Goal: Check status: Check status

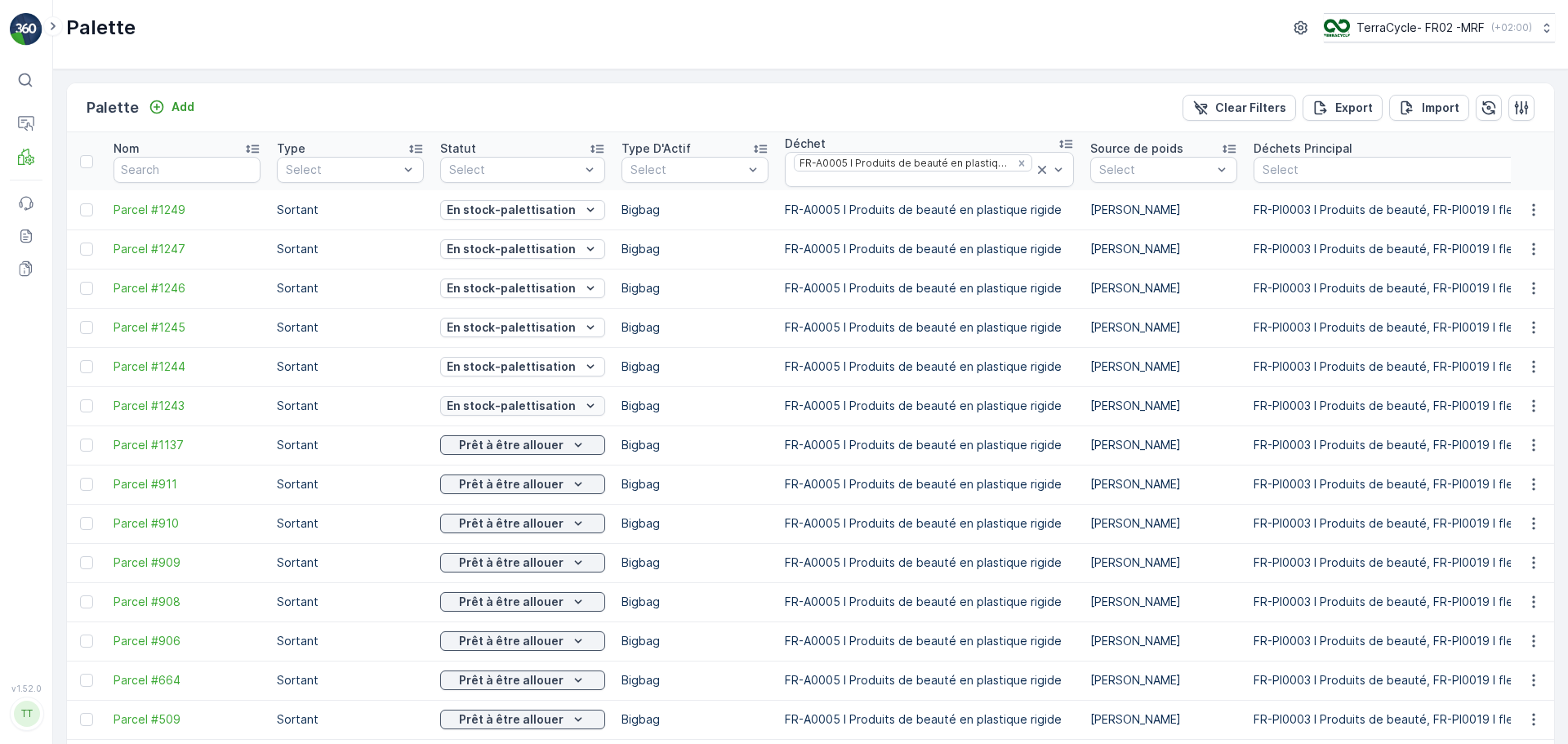
click at [554, 399] on p "En stock-palettisation" at bounding box center [511, 406] width 129 height 17
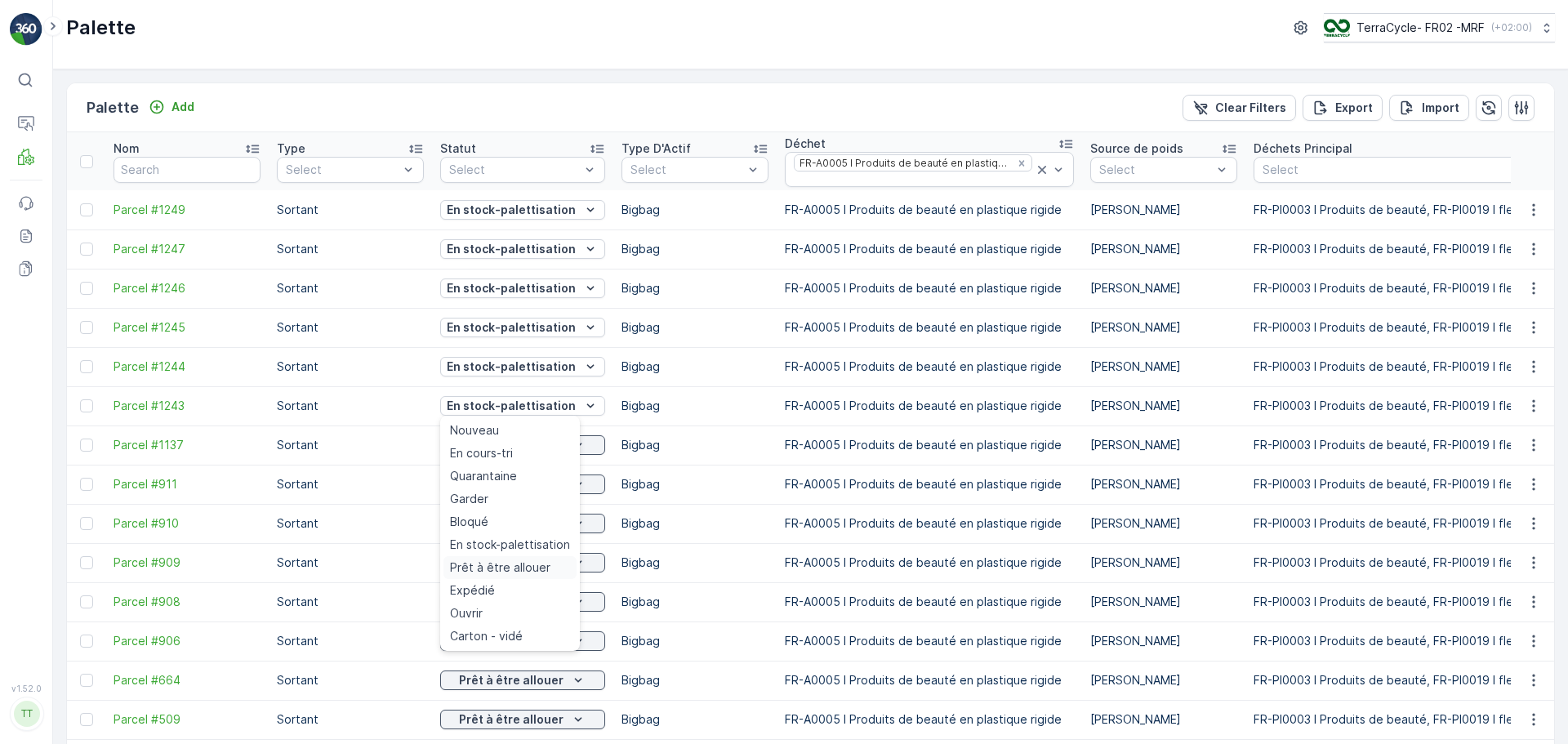
click at [538, 559] on span "Prêt à être allouer" at bounding box center [500, 567] width 101 height 17
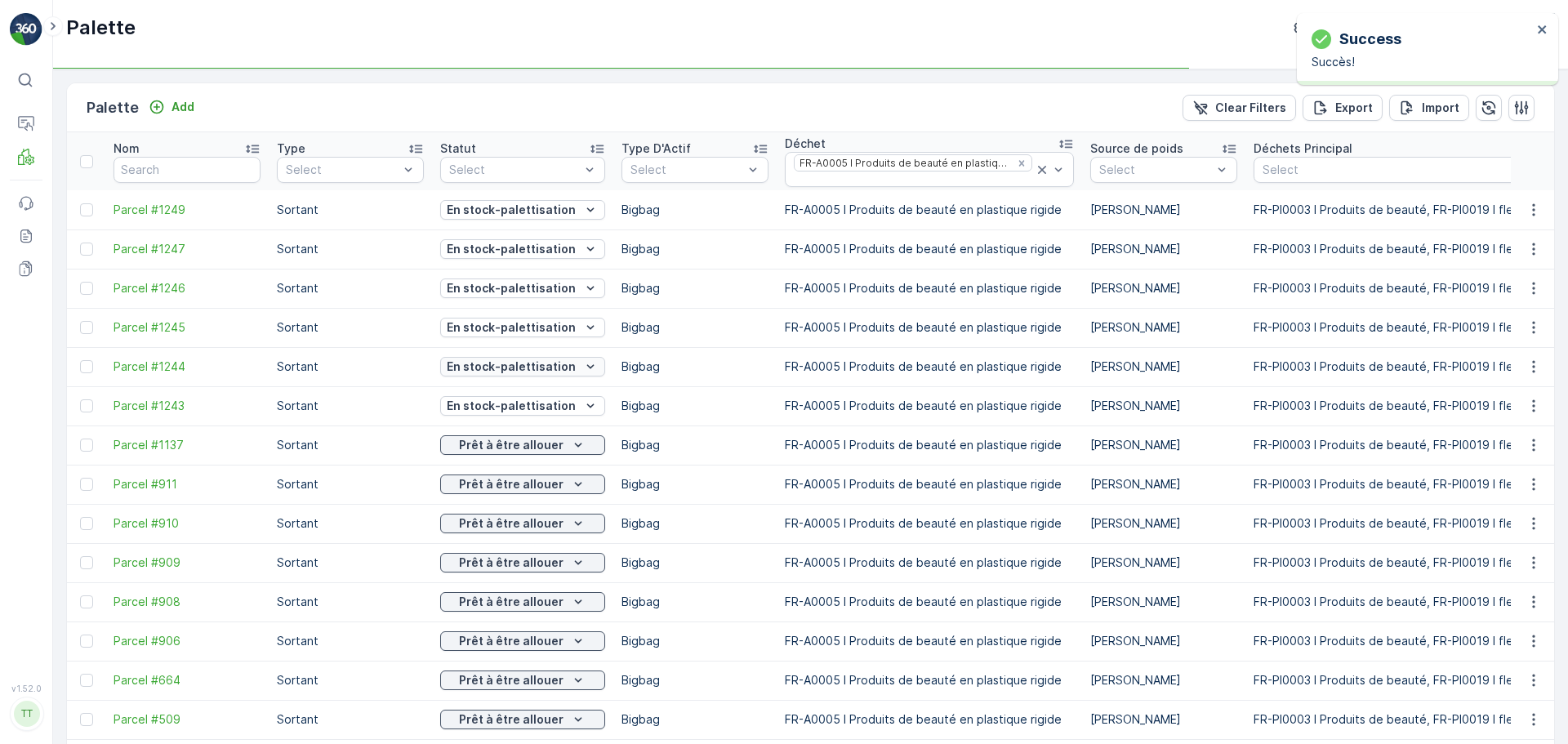
click at [537, 367] on p "En stock-palettisation" at bounding box center [511, 367] width 129 height 17
click at [530, 368] on p "En stock-palettisation" at bounding box center [511, 367] width 129 height 17
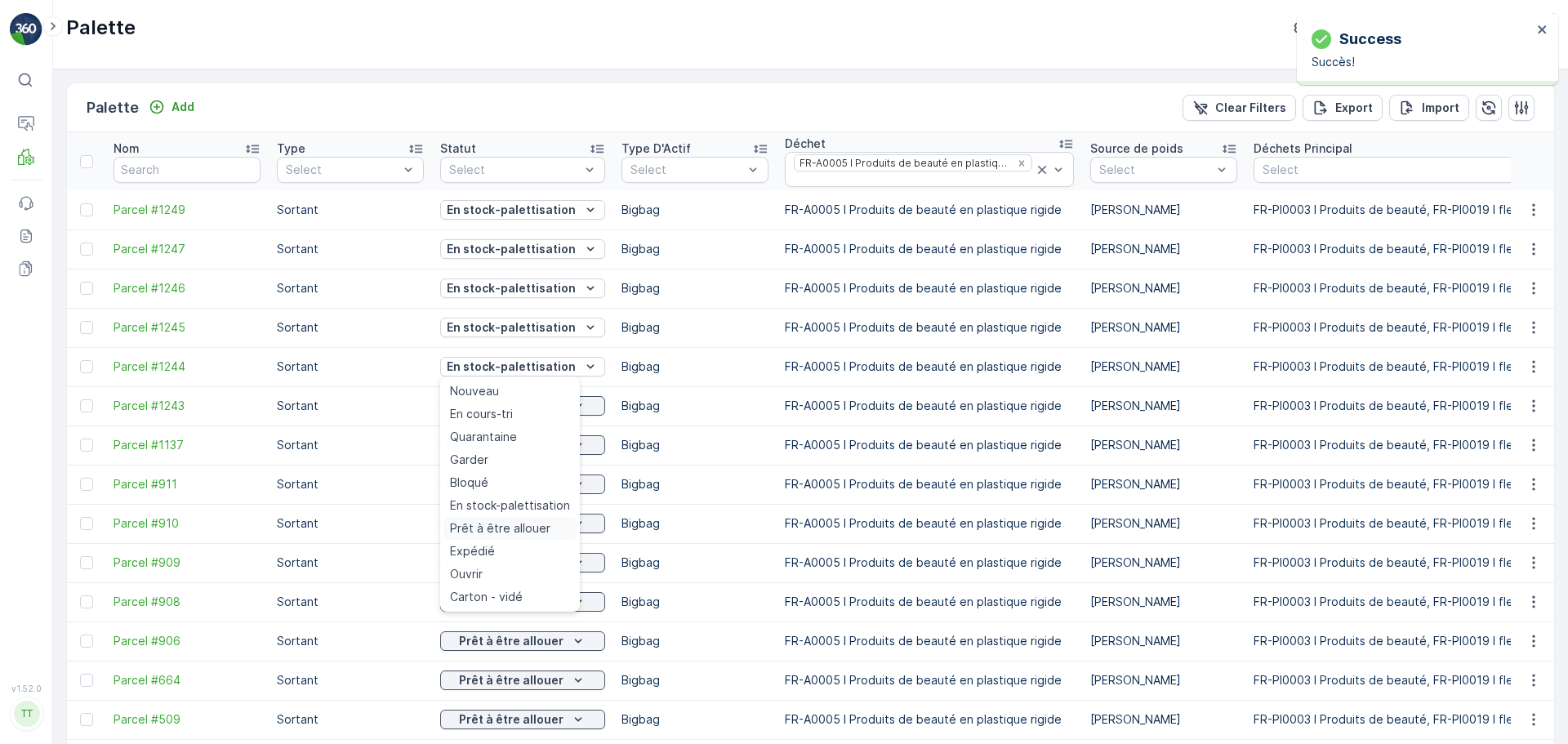
click at [521, 527] on span "Prêt à être allouer" at bounding box center [500, 528] width 101 height 17
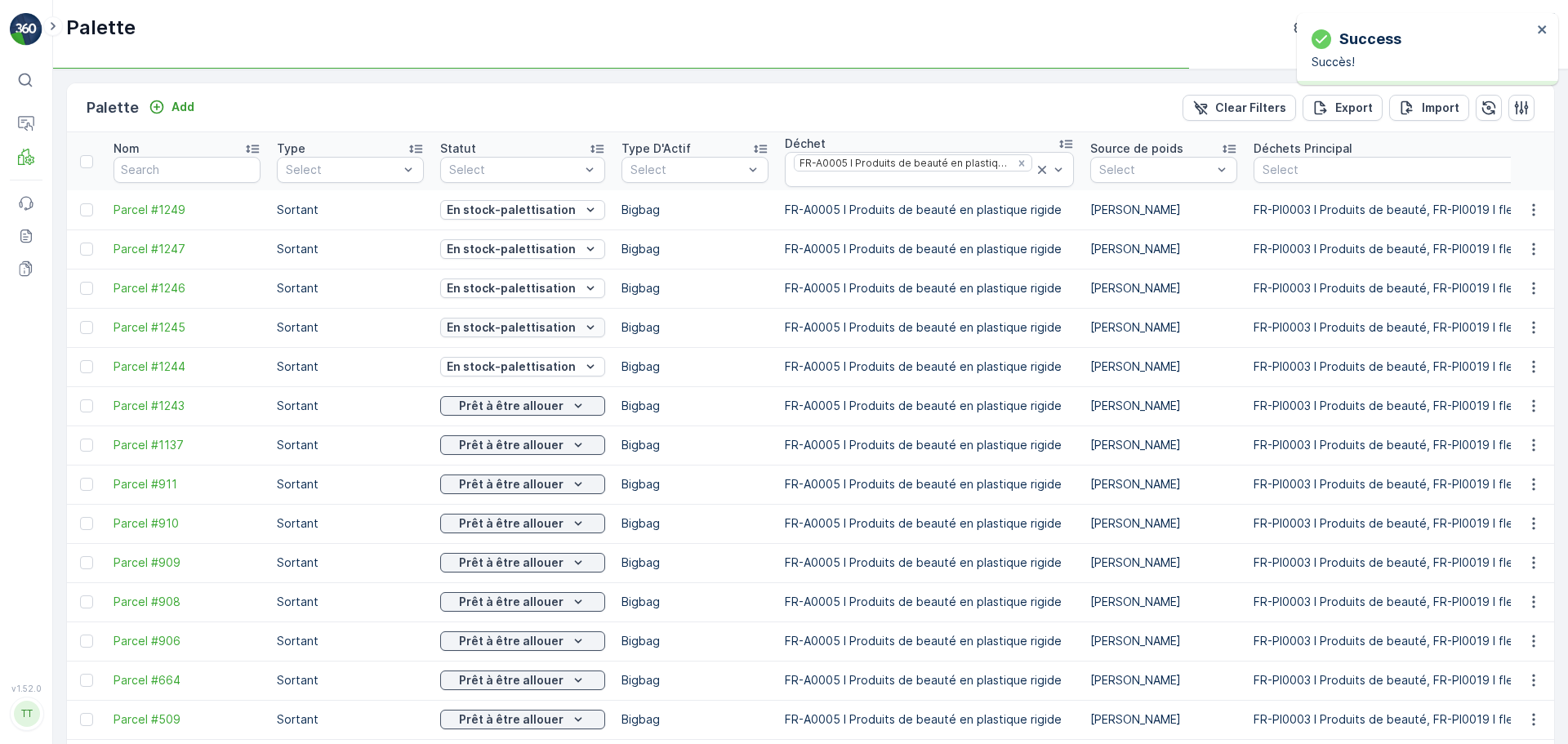
click at [541, 325] on p "En stock-palettisation" at bounding box center [511, 327] width 129 height 17
click at [558, 290] on p "En stock-palettisation" at bounding box center [511, 289] width 129 height 17
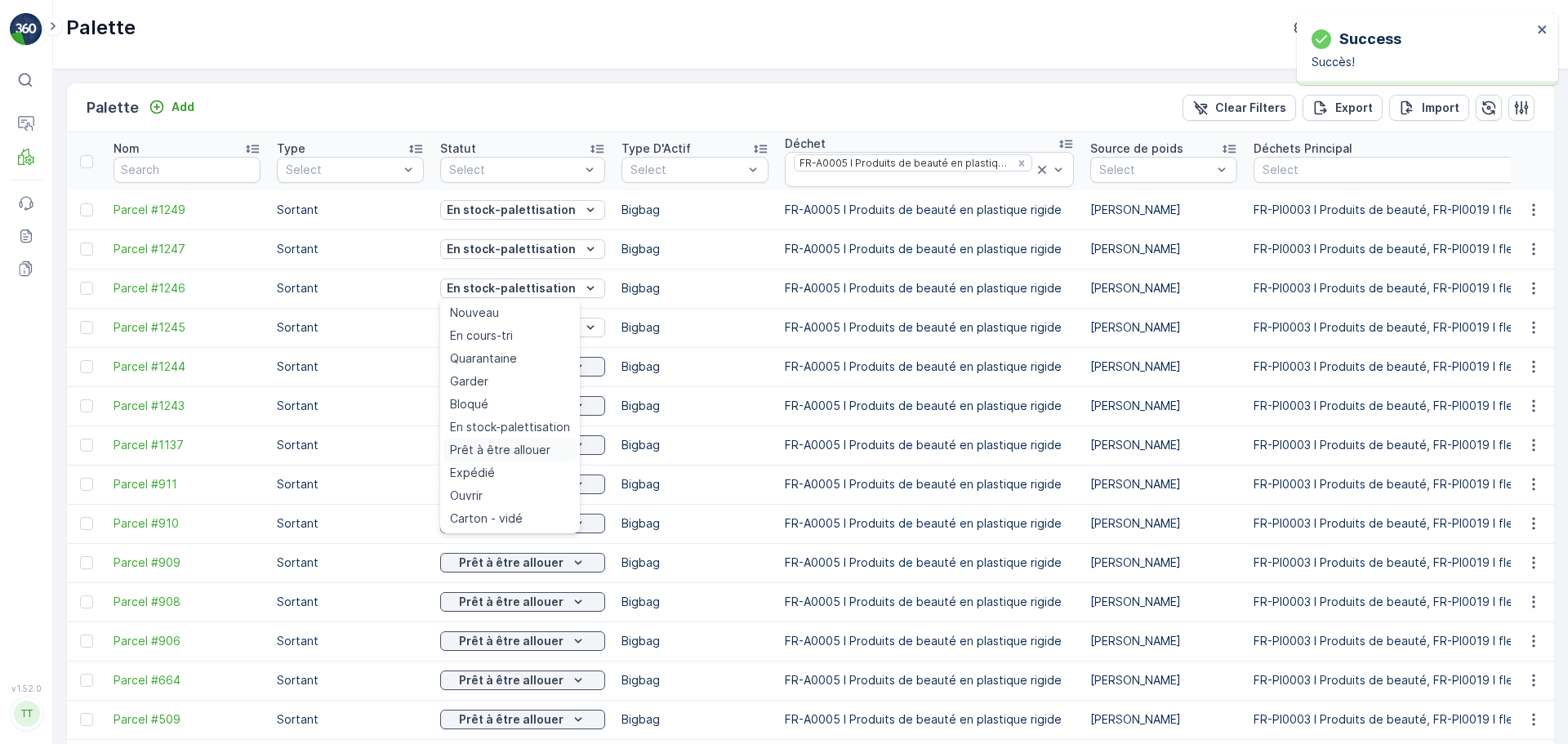
click at [512, 445] on span "Prêt à être allouer" at bounding box center [500, 450] width 101 height 17
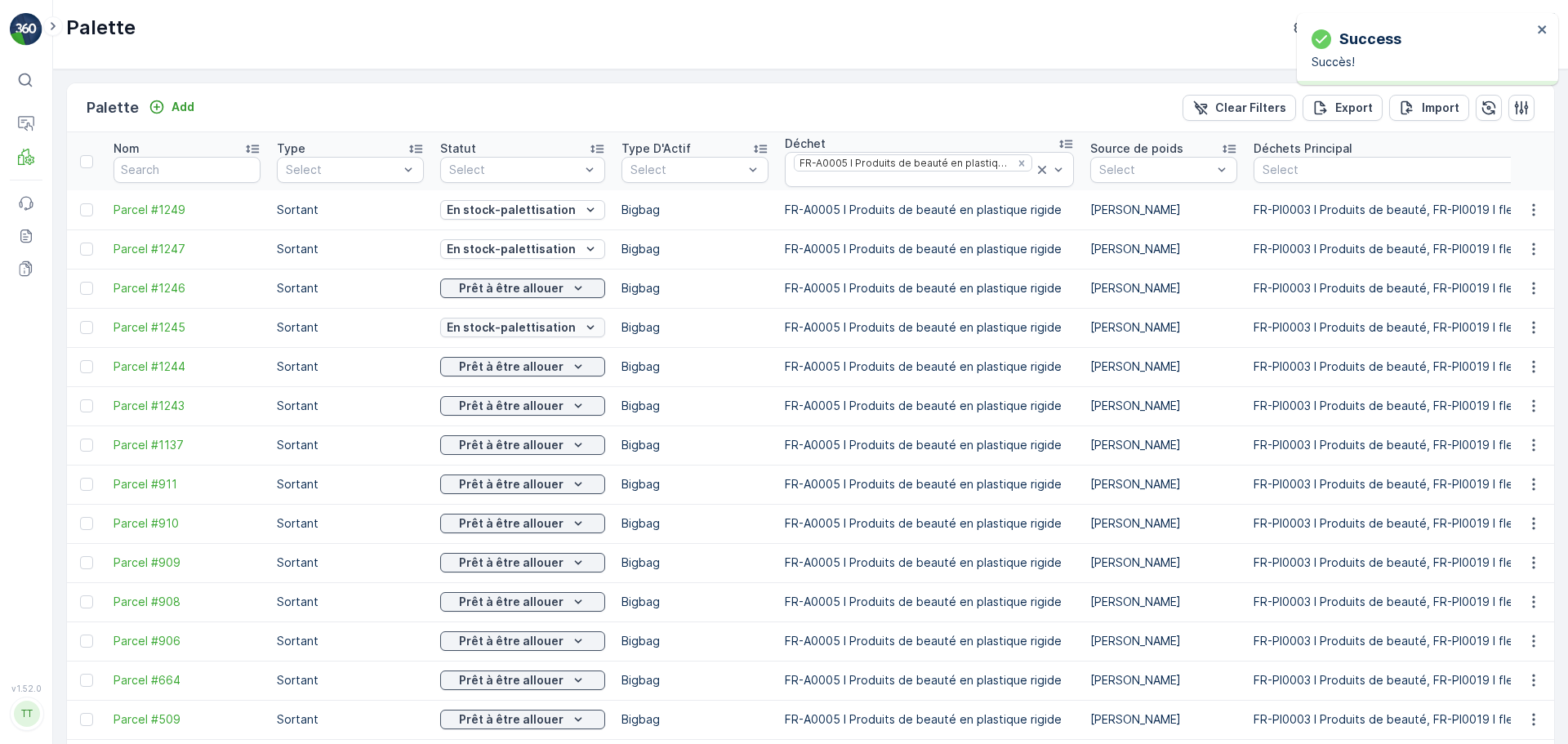
click at [523, 331] on p "En stock-palettisation" at bounding box center [511, 327] width 129 height 17
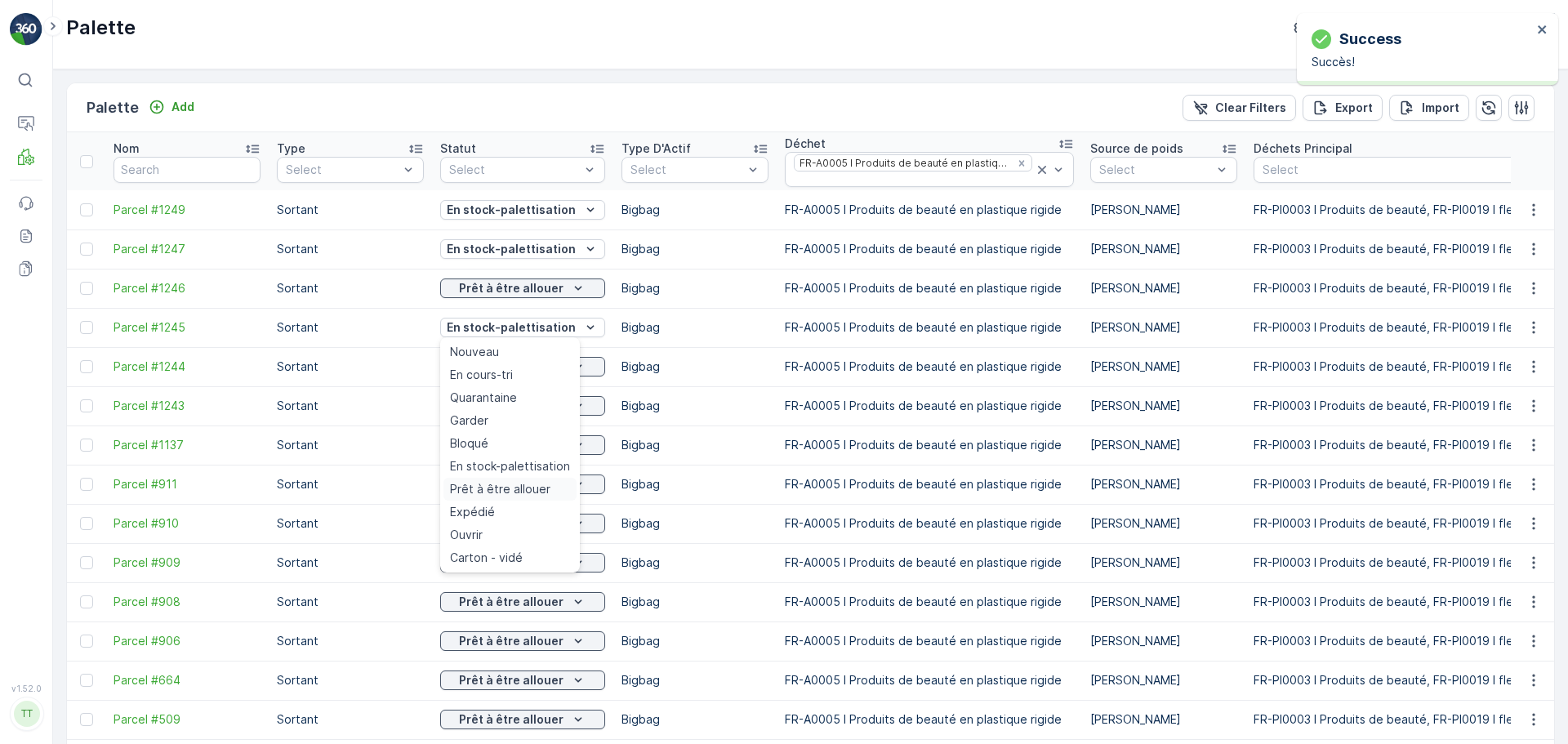
click at [509, 489] on span "Prêt à être allouer" at bounding box center [500, 489] width 101 height 17
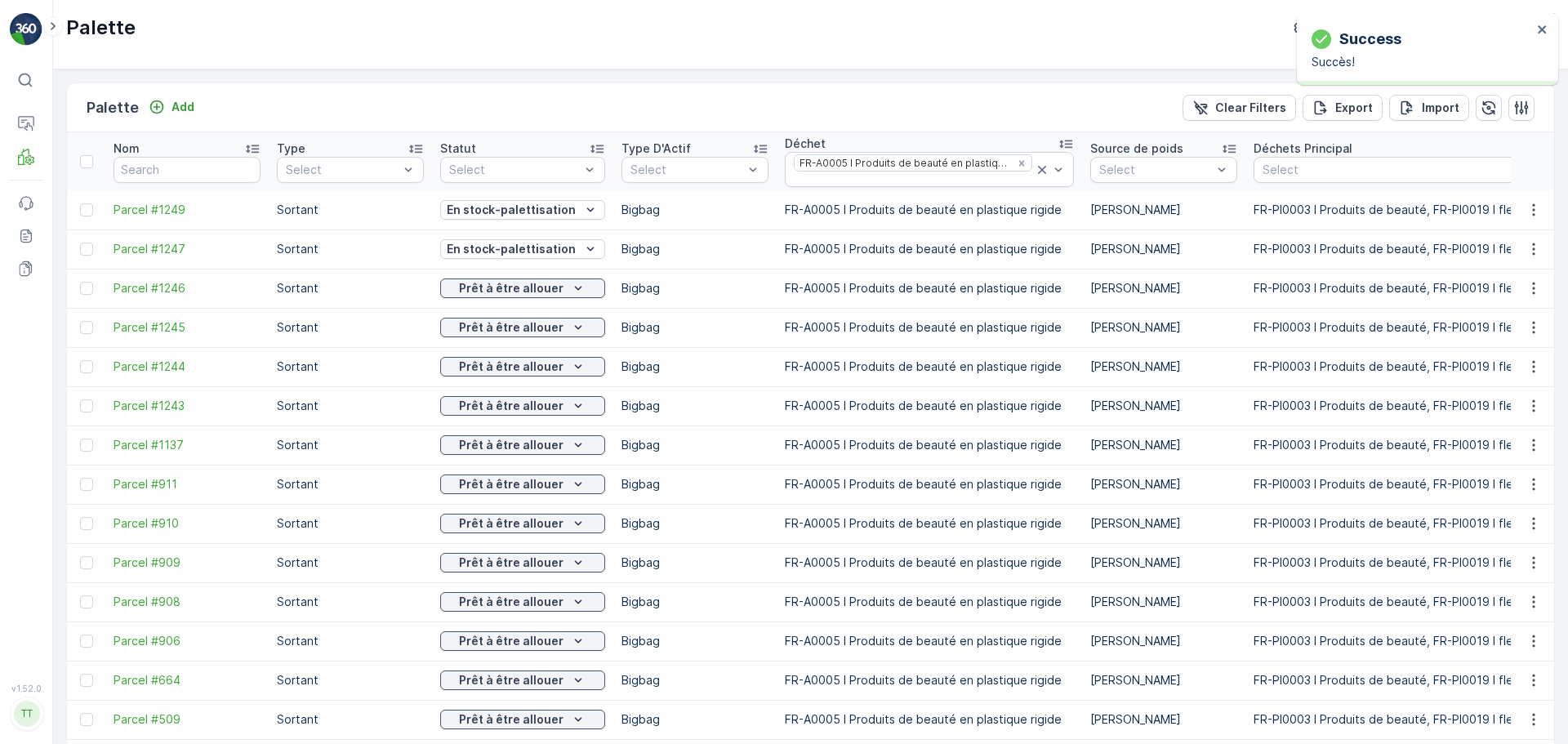
click at [543, 236] on td "En stock-palettisation" at bounding box center [522, 249] width 182 height 39
click at [547, 248] on p "En stock-palettisation" at bounding box center [511, 249] width 129 height 17
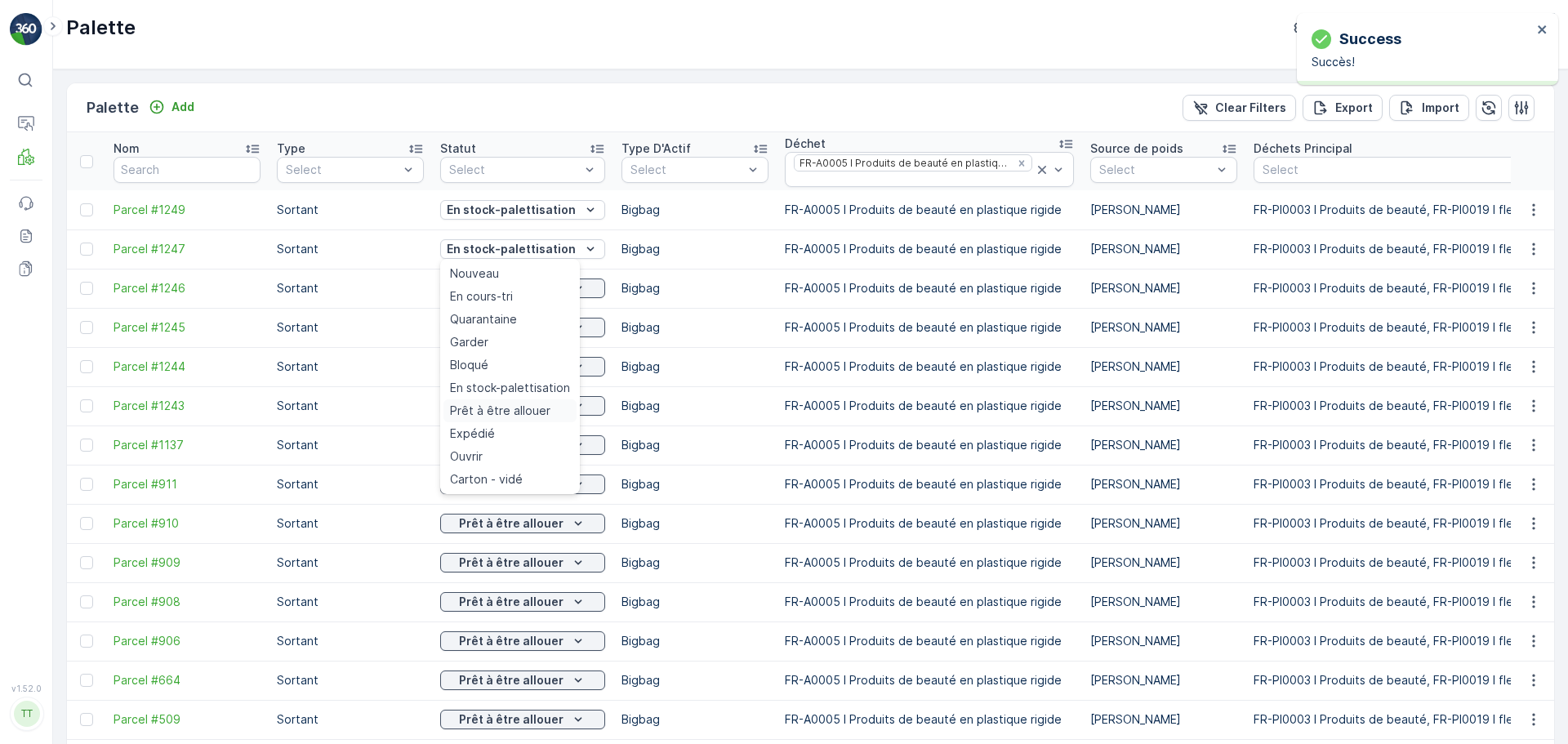
click at [528, 412] on span "Prêt à être allouer" at bounding box center [500, 410] width 101 height 17
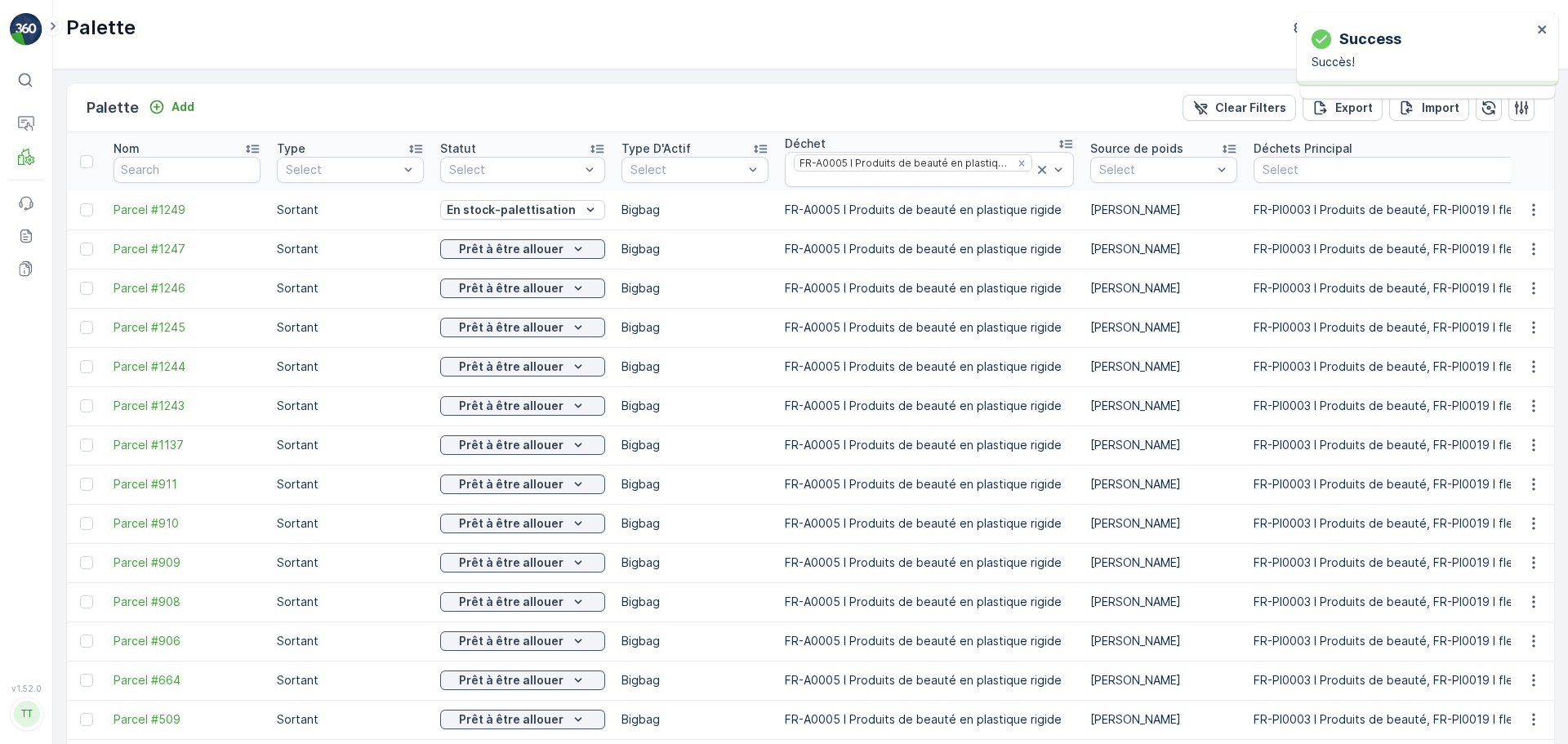
click at [547, 210] on p "En stock-palettisation" at bounding box center [511, 210] width 129 height 17
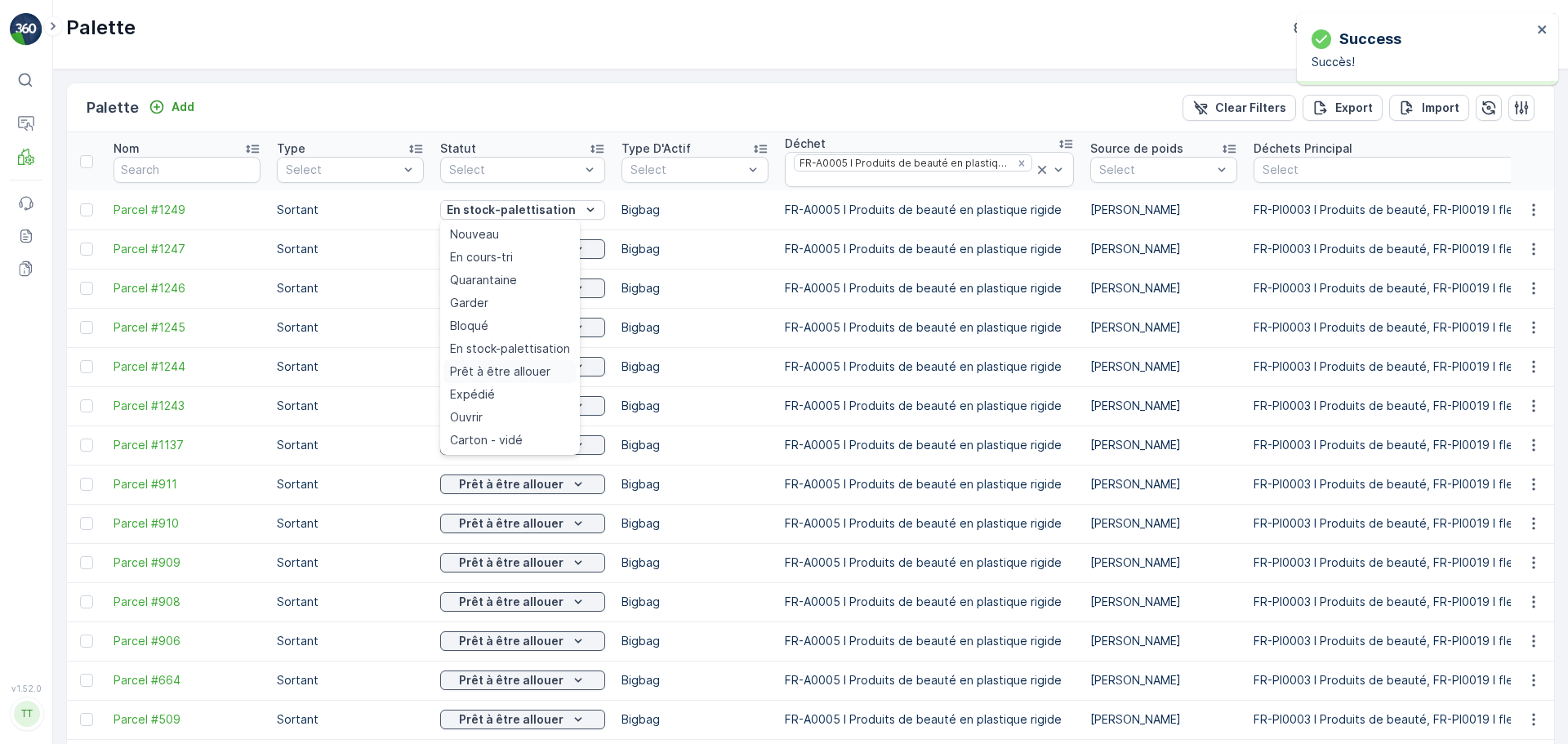
click at [514, 372] on span "Prêt à être allouer" at bounding box center [500, 372] width 101 height 17
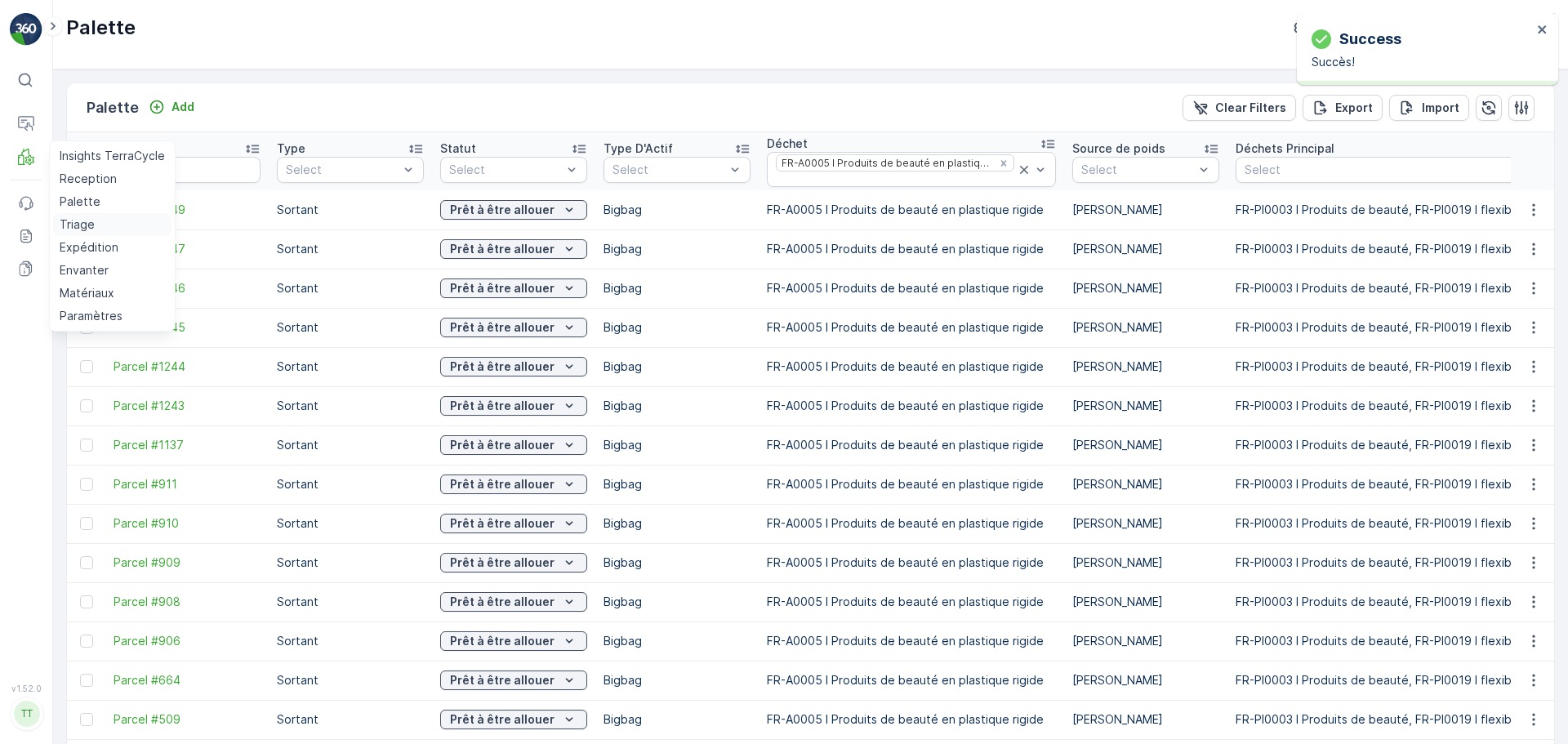
click at [84, 227] on p "Triage" at bounding box center [77, 225] width 35 height 17
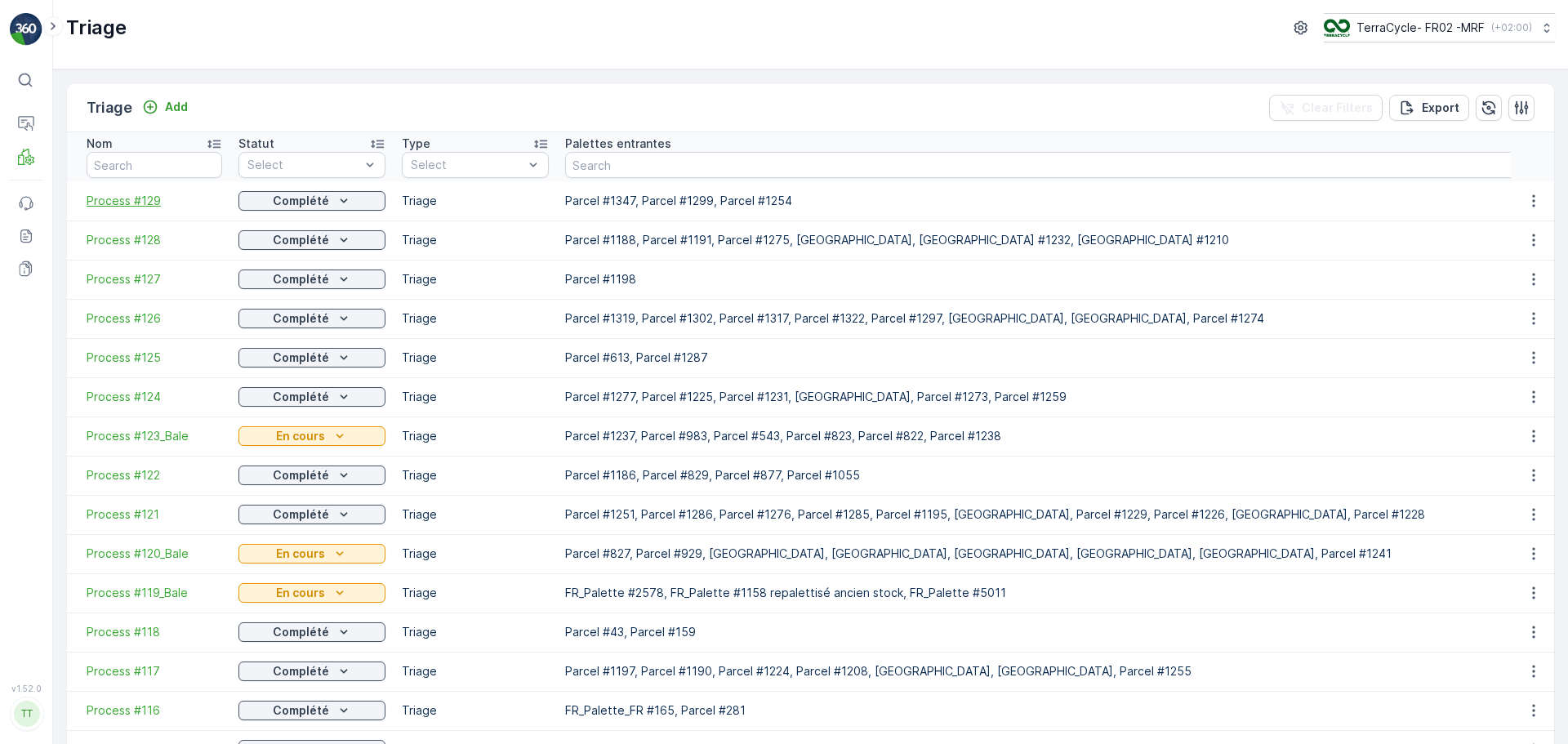
click at [131, 197] on span "Process #129" at bounding box center [154, 201] width 136 height 17
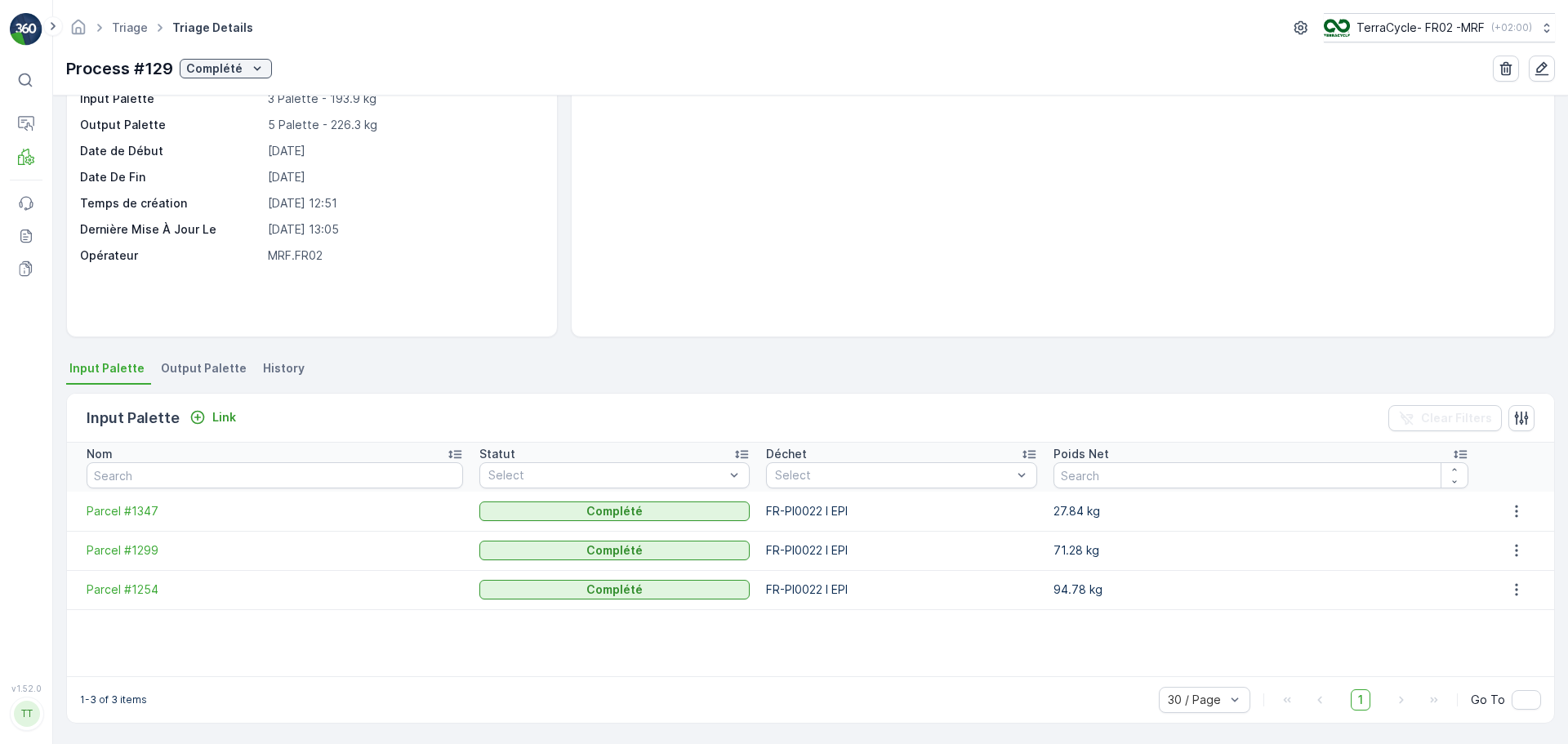
scroll to position [99, 0]
click at [117, 516] on span "Parcel #1347" at bounding box center [275, 510] width 376 height 17
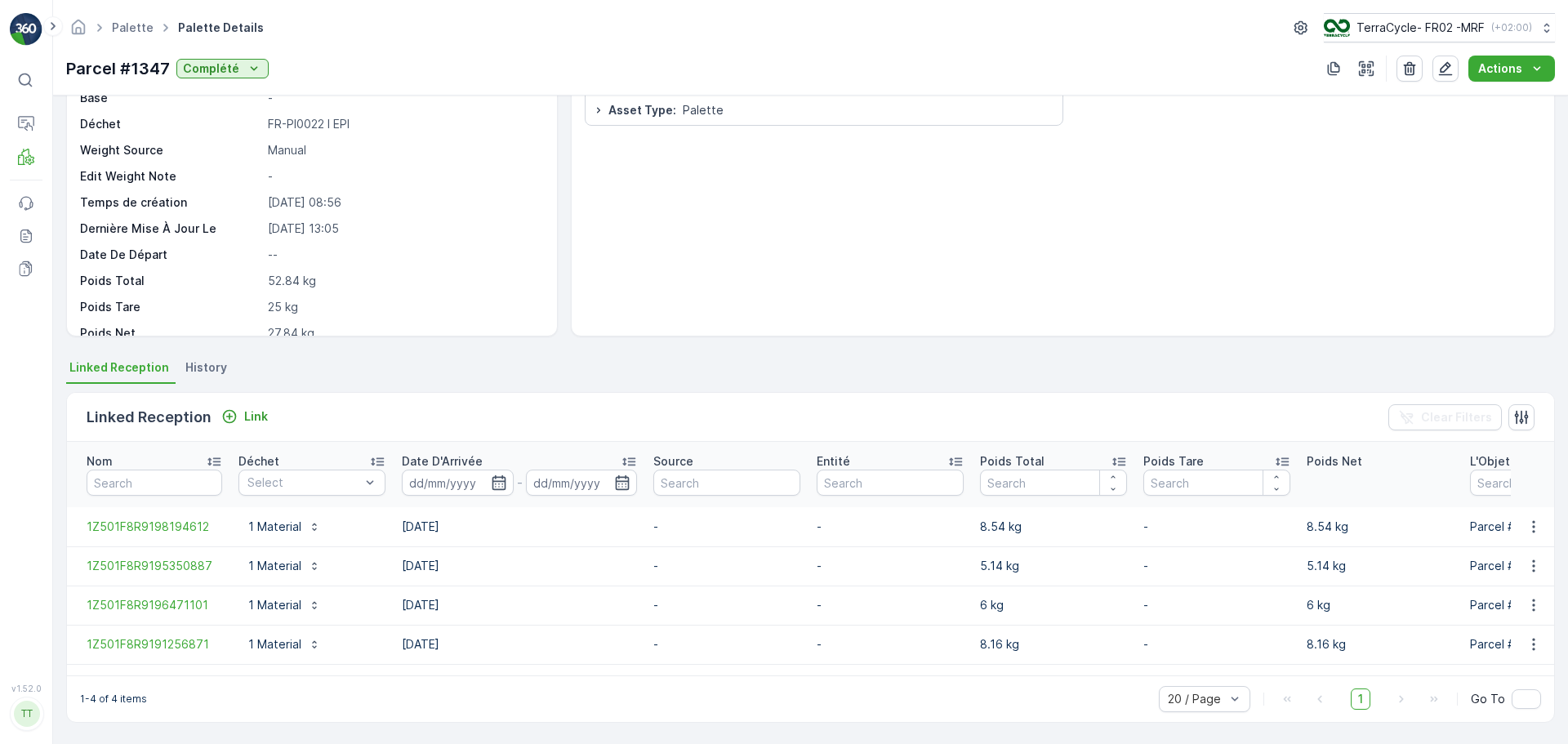
scroll to position [99, 0]
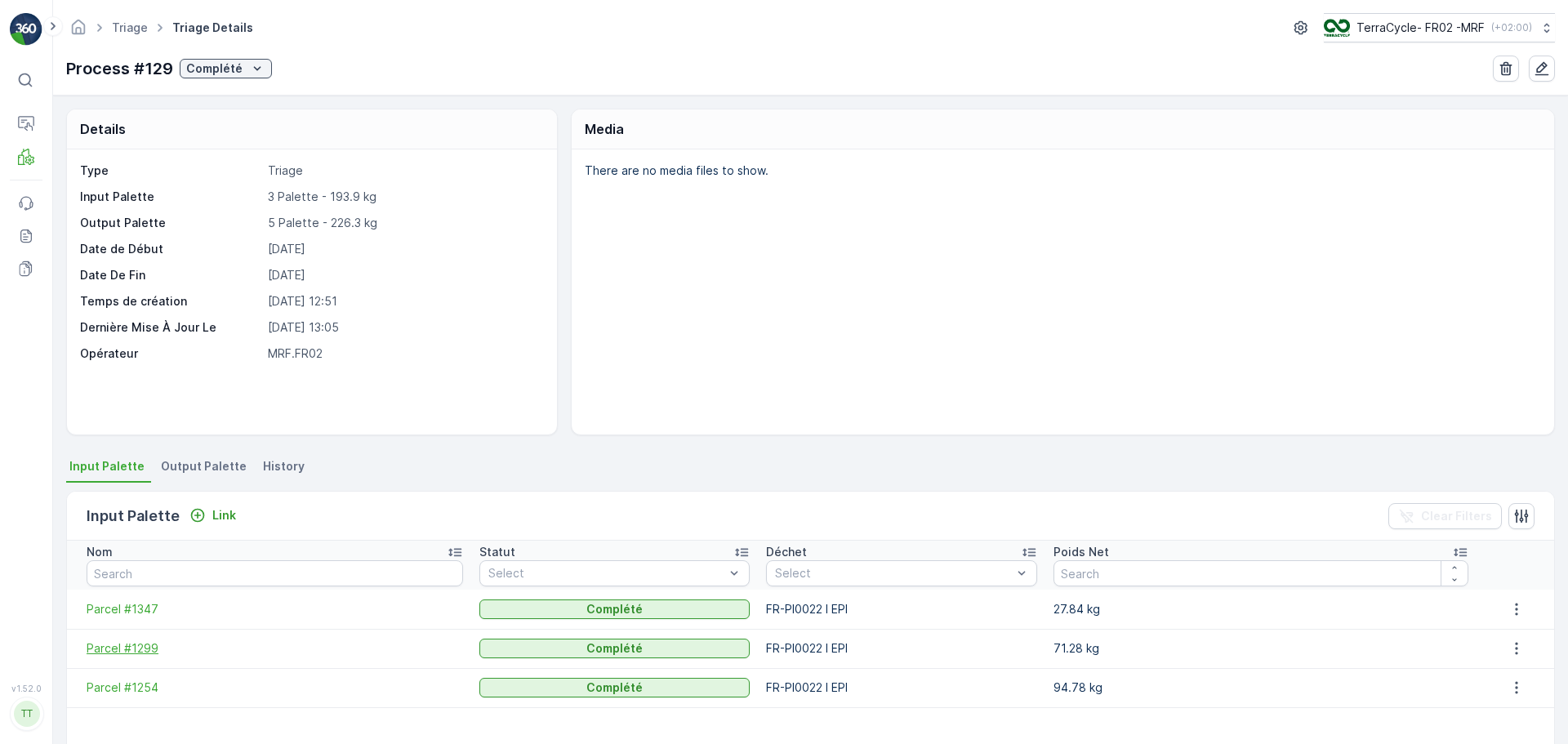
click at [127, 651] on span "Parcel #1299" at bounding box center [275, 648] width 376 height 17
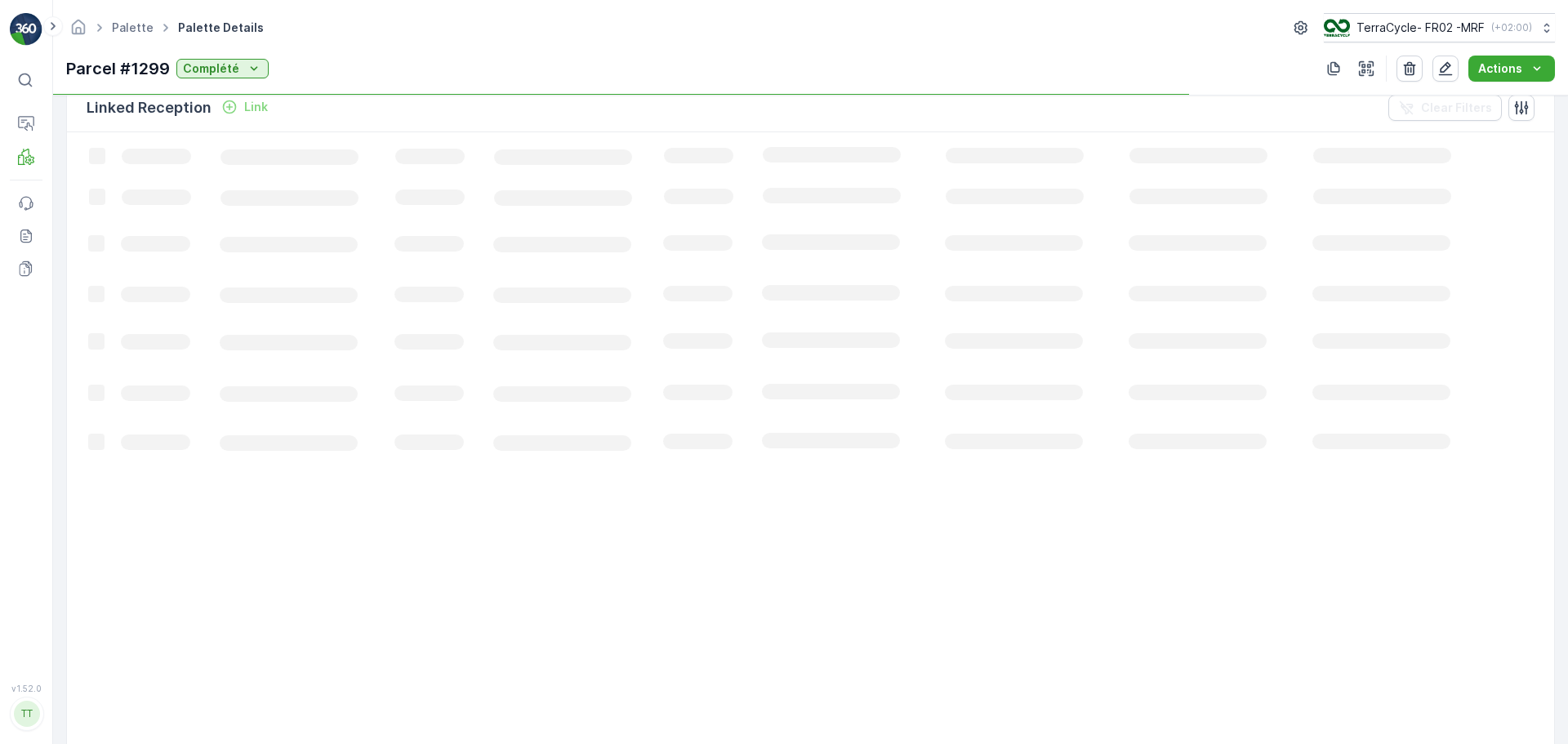
scroll to position [292, 0]
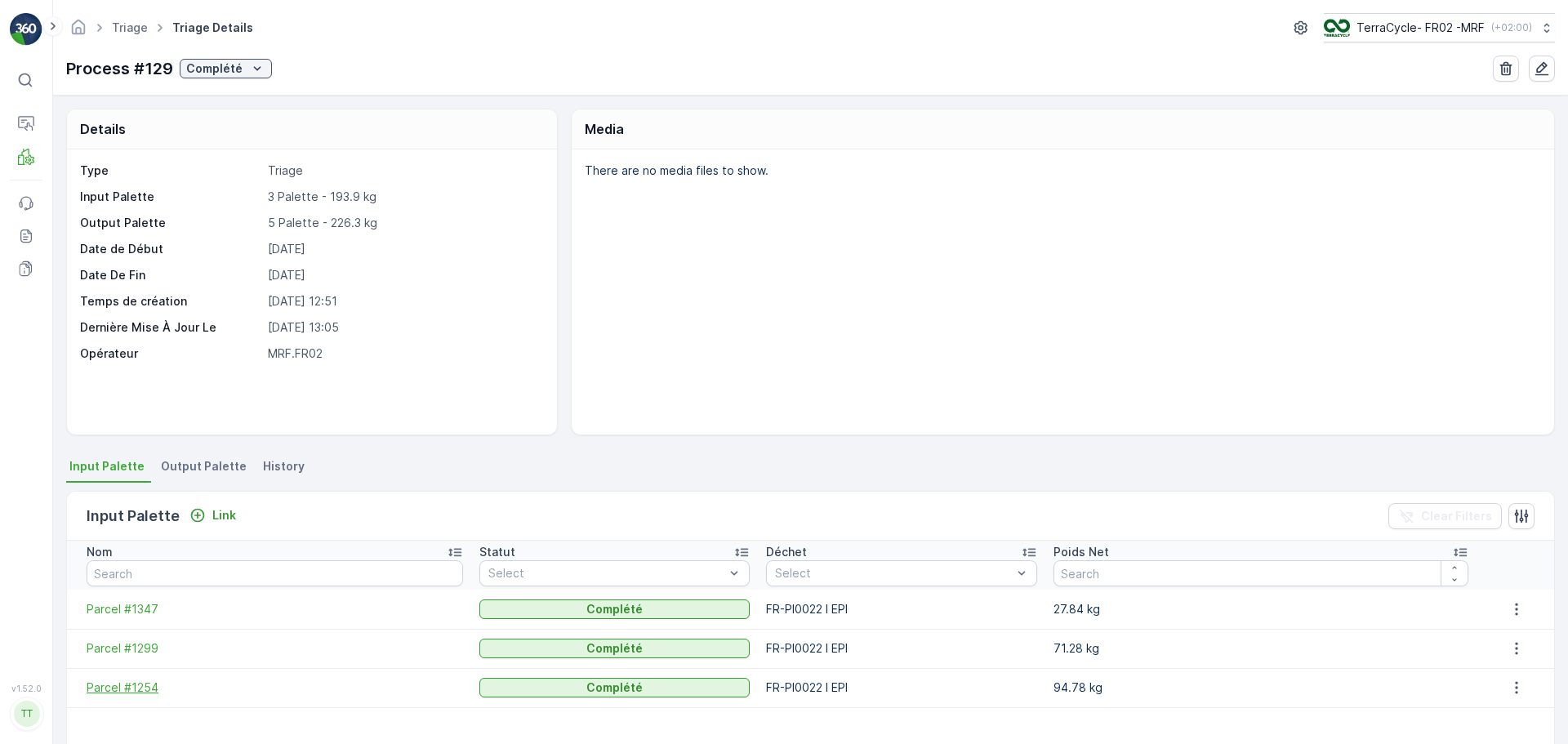
click at [148, 684] on span "Parcel #1254" at bounding box center [275, 688] width 376 height 17
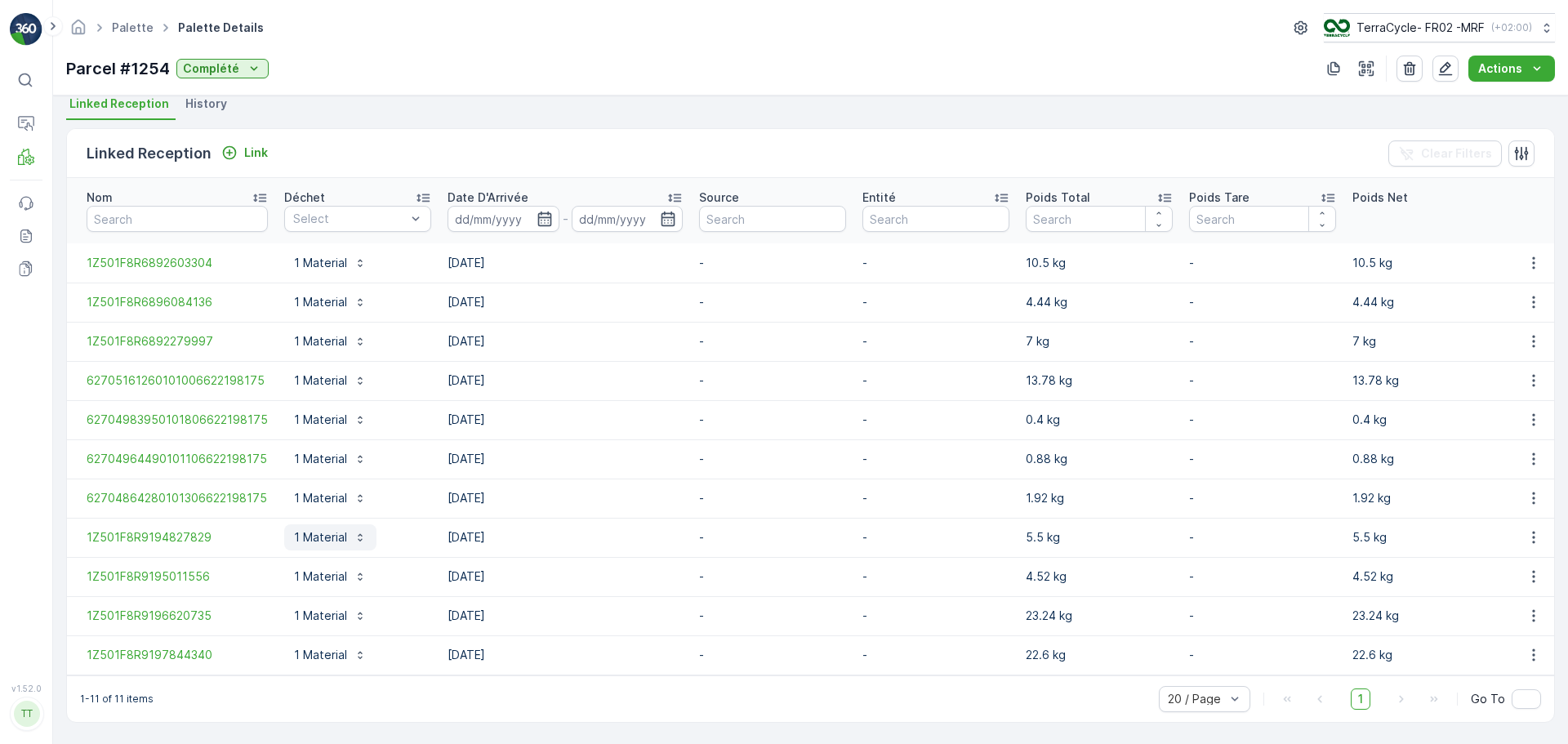
scroll to position [371, 0]
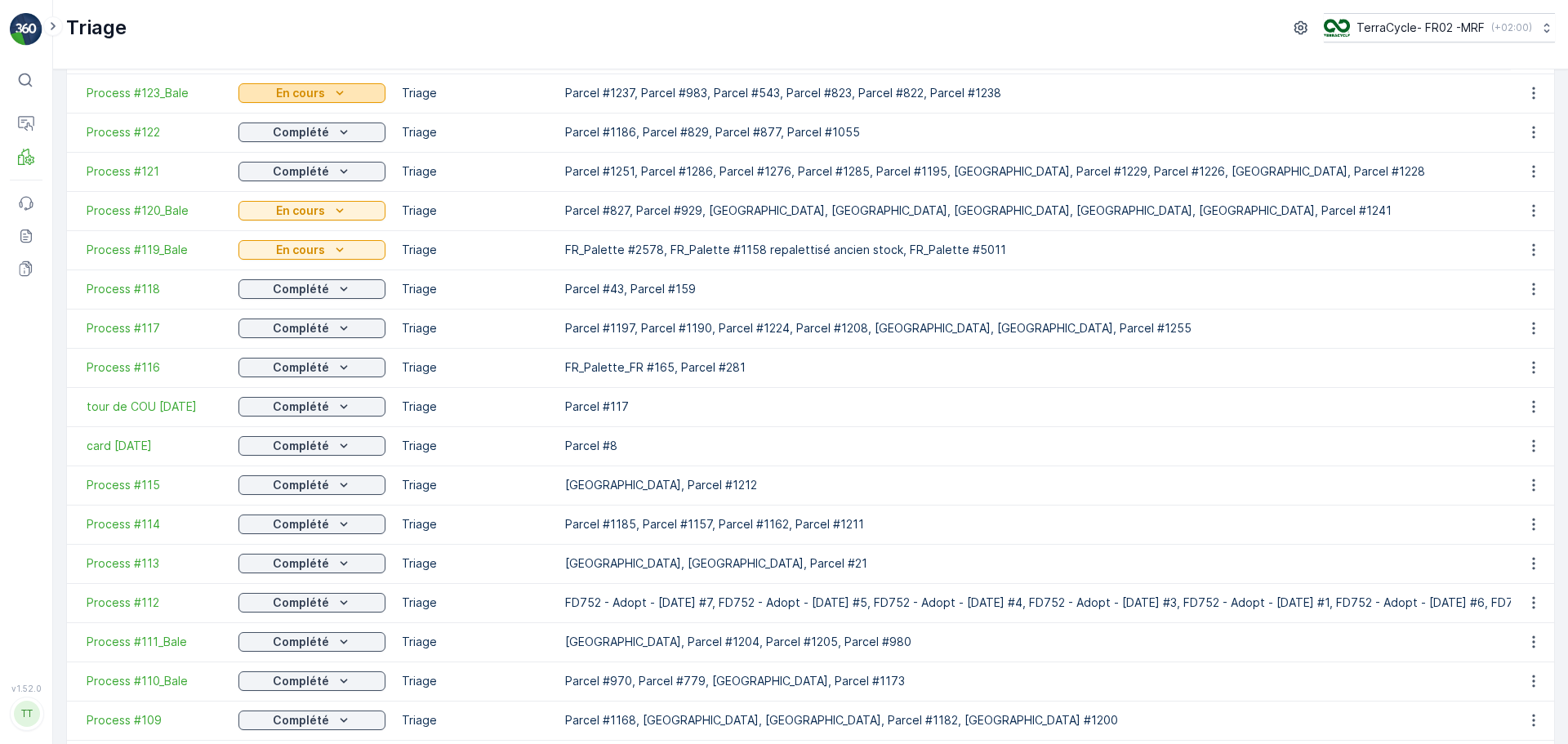
scroll to position [408, 0]
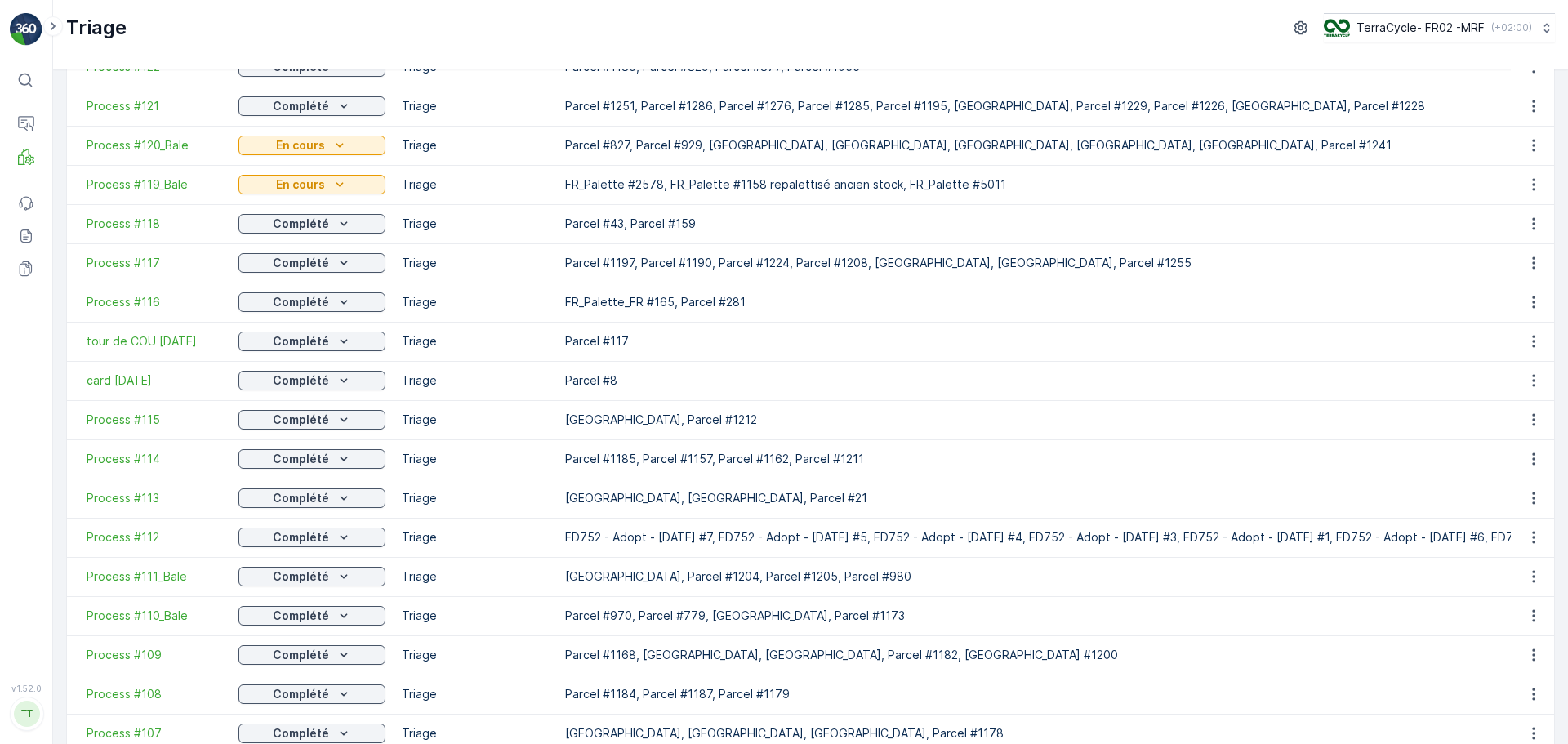
click at [164, 608] on span "Process #110_Bale" at bounding box center [154, 616] width 136 height 17
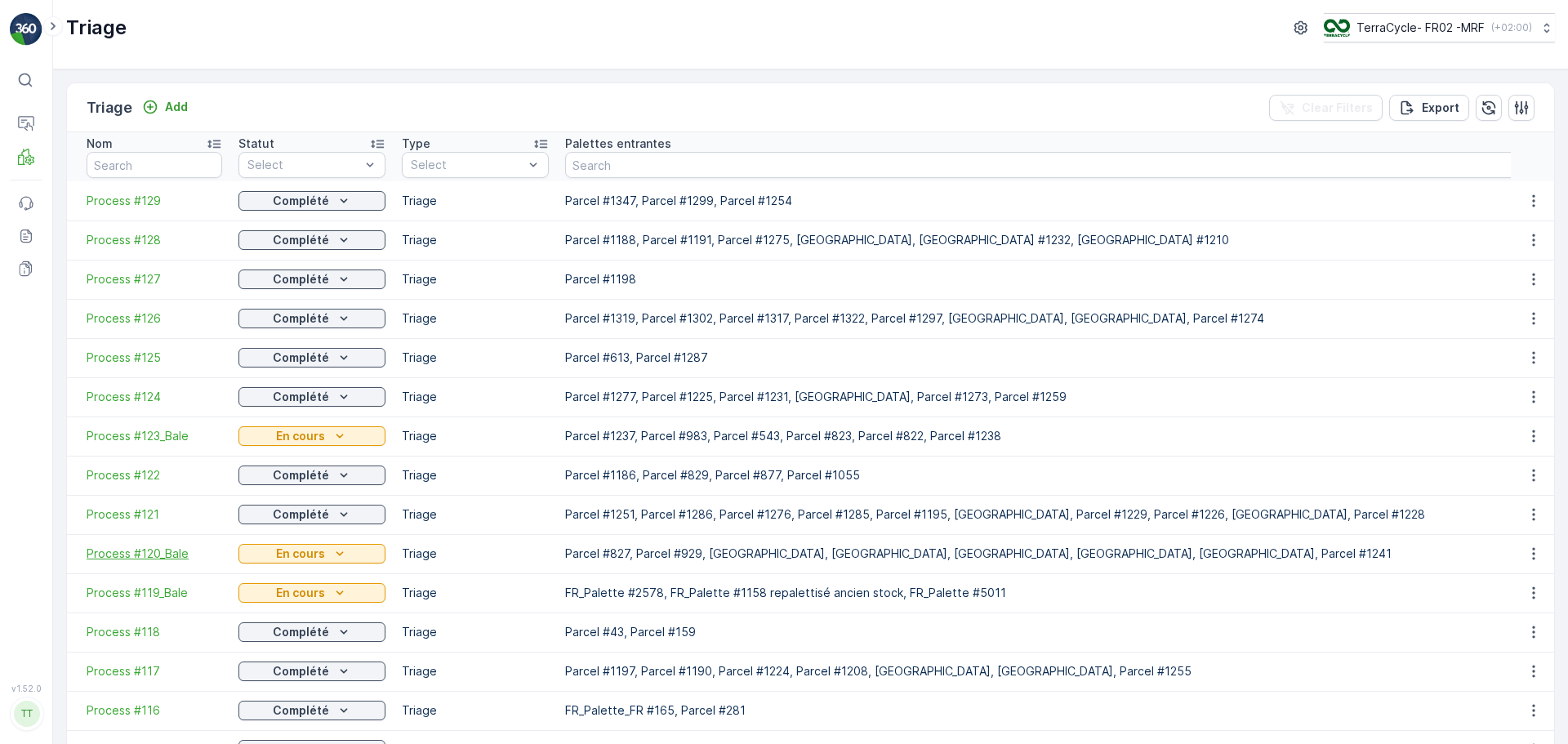
click at [147, 549] on span "Process #120_Bale" at bounding box center [154, 553] width 136 height 17
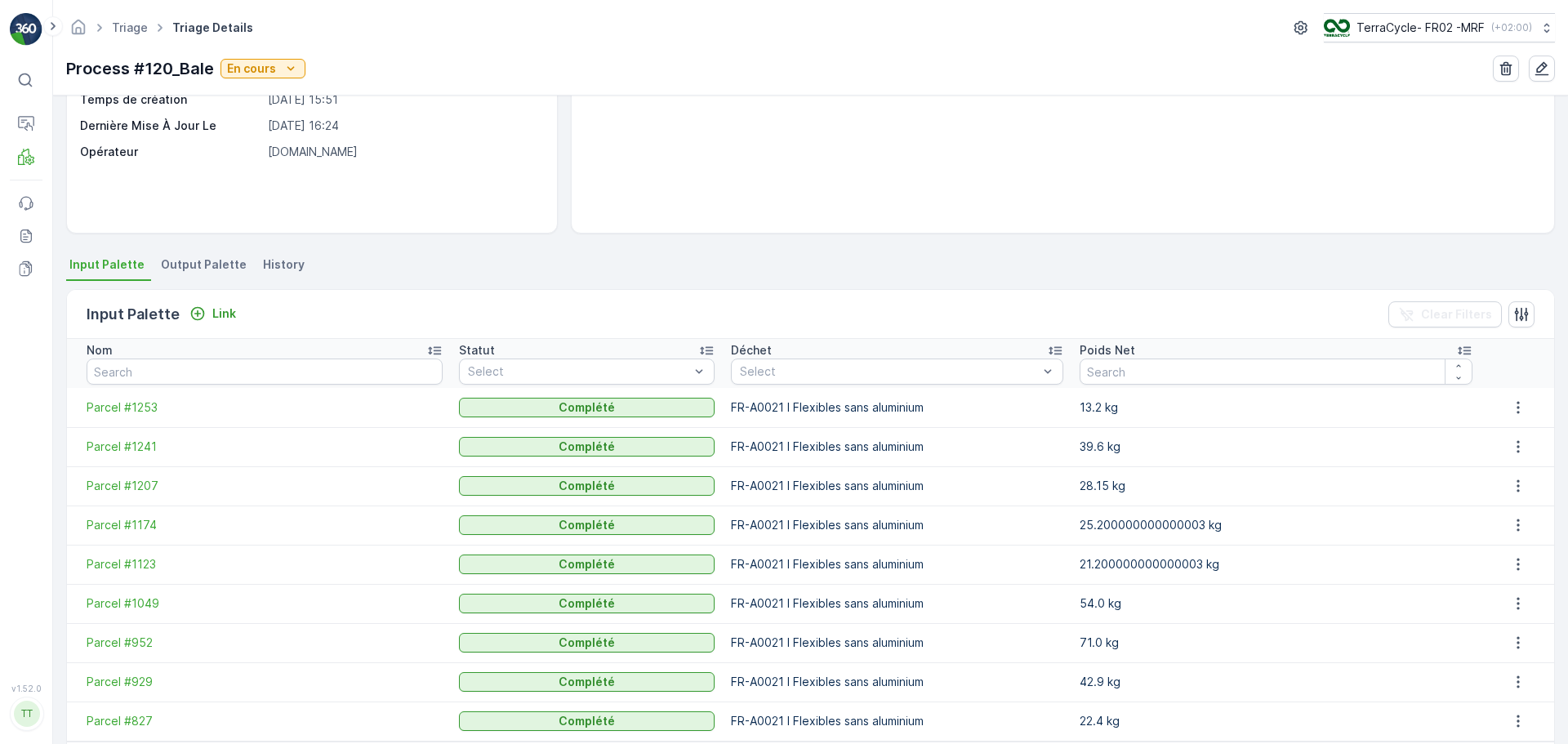
scroll to position [104, 0]
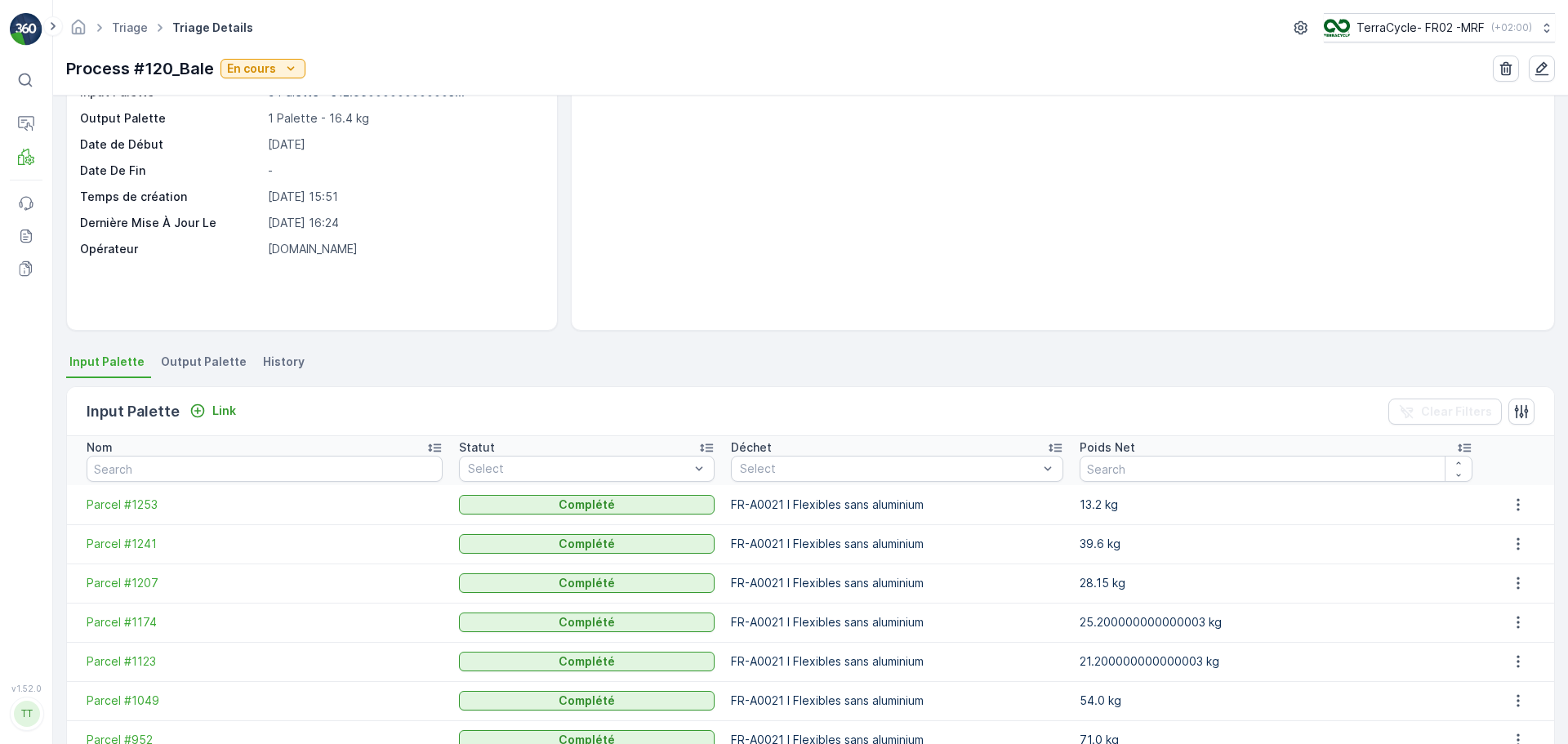
click at [200, 354] on span "Output Palette" at bounding box center [203, 361] width 86 height 17
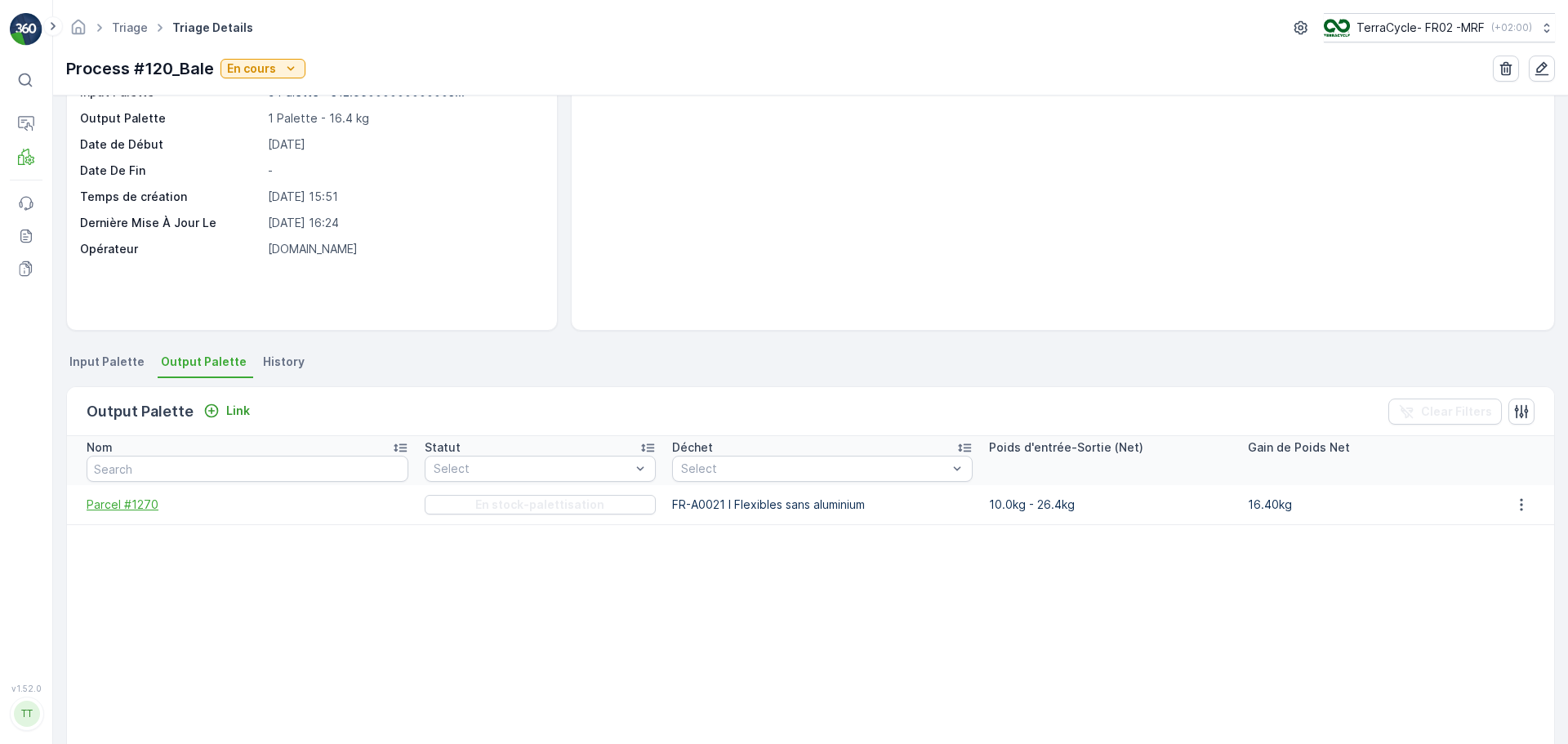
click at [142, 502] on span "Parcel #1270" at bounding box center [247, 504] width 322 height 17
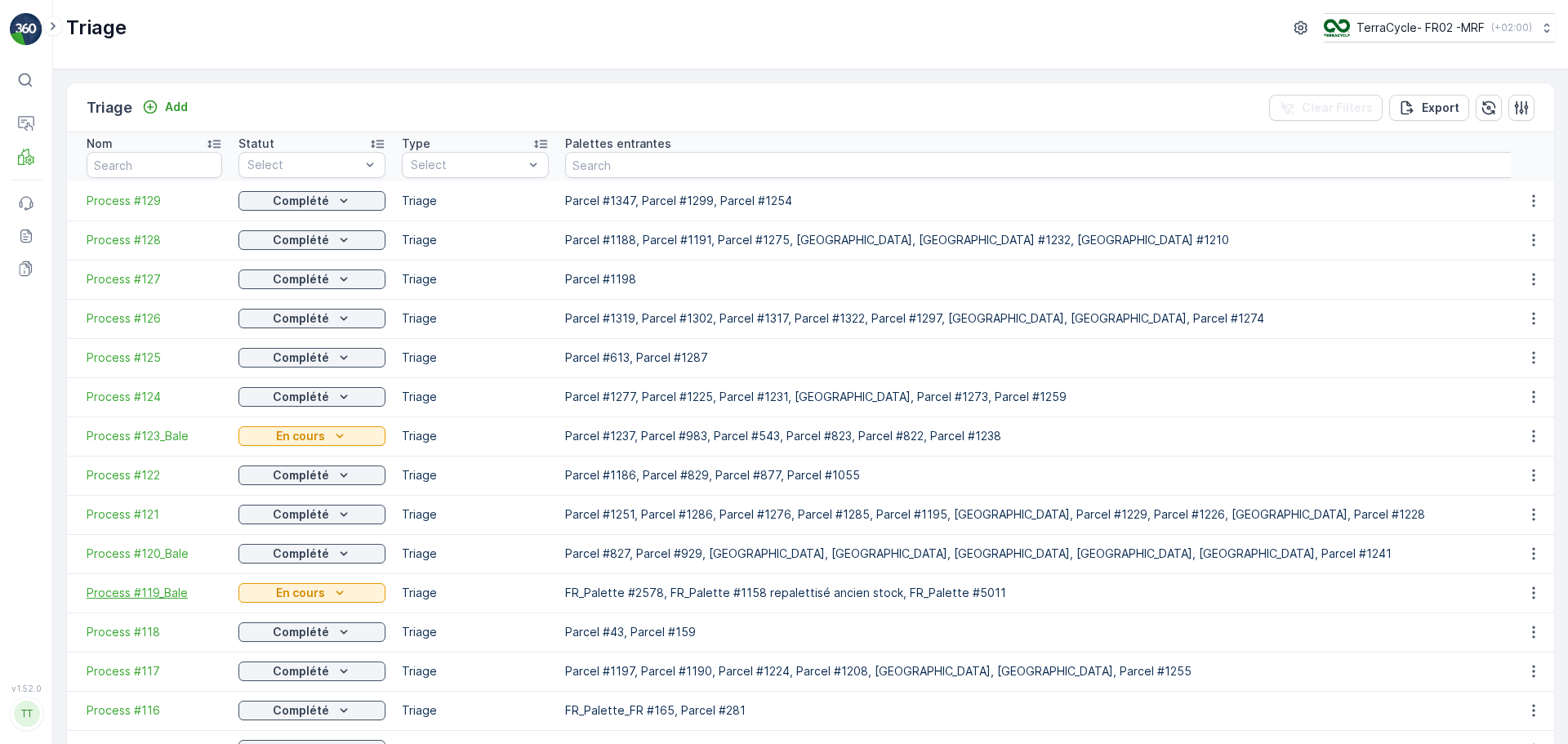
click at [163, 595] on span "Process #119_Bale" at bounding box center [154, 593] width 136 height 17
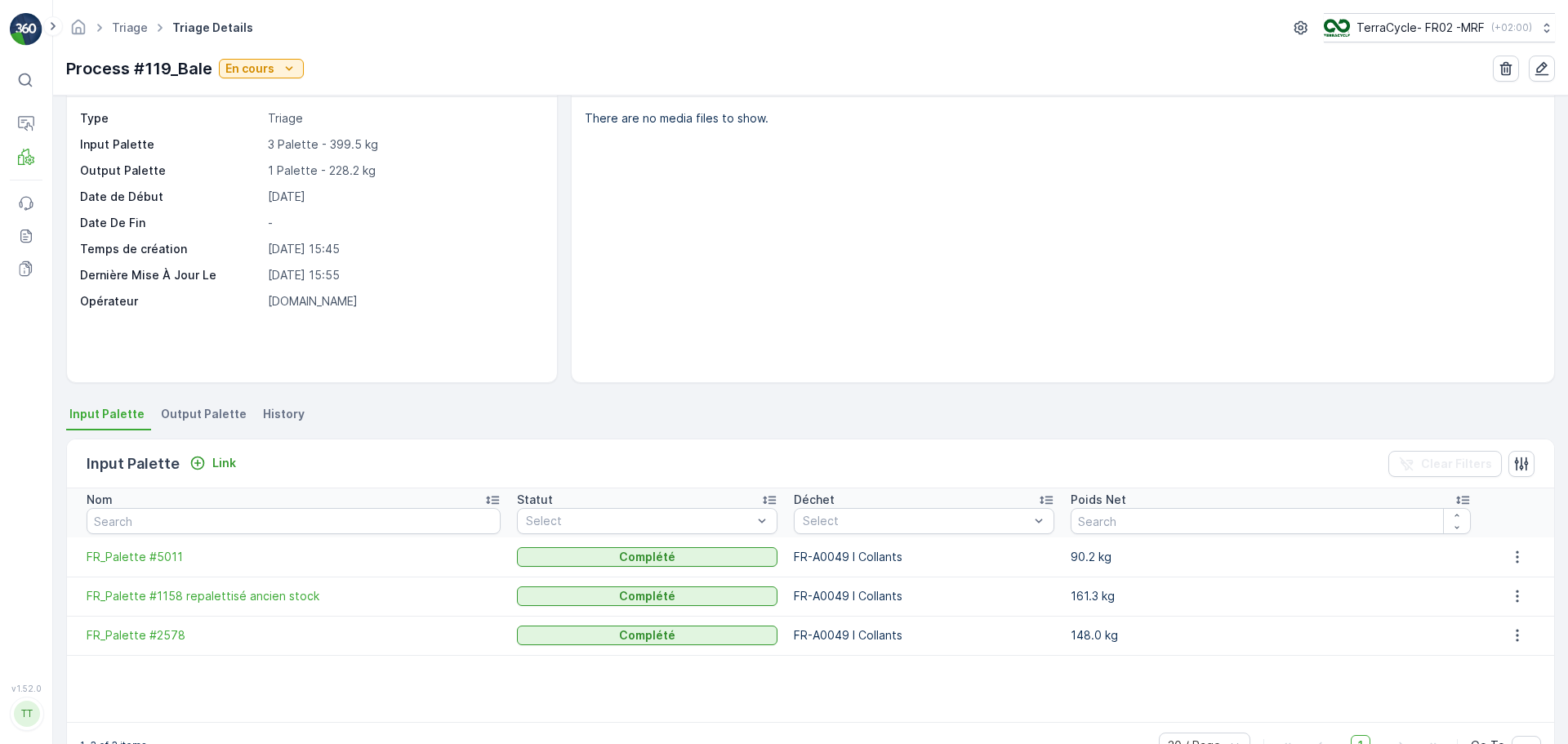
scroll to position [82, 0]
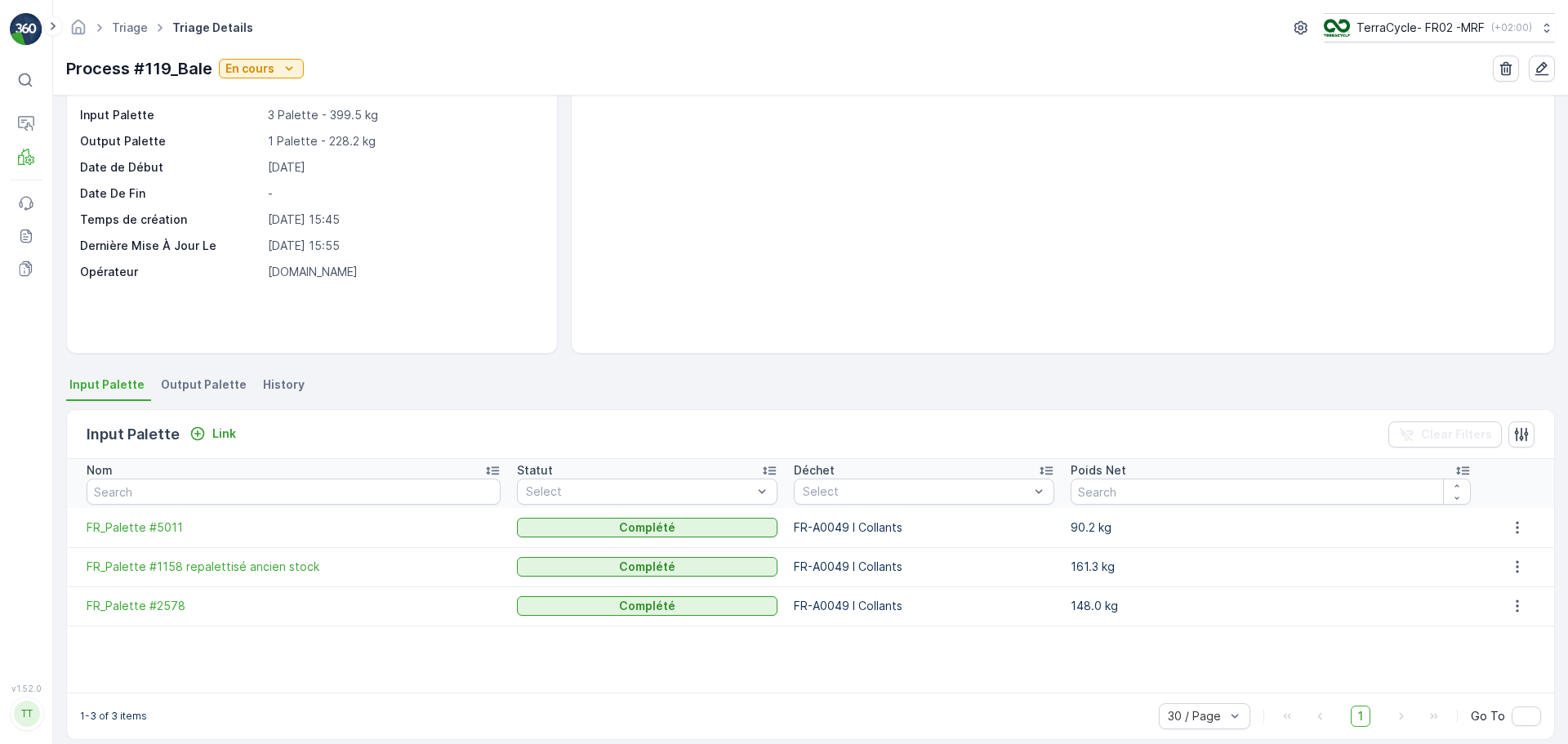
click at [194, 380] on span "Output Palette" at bounding box center [203, 384] width 86 height 17
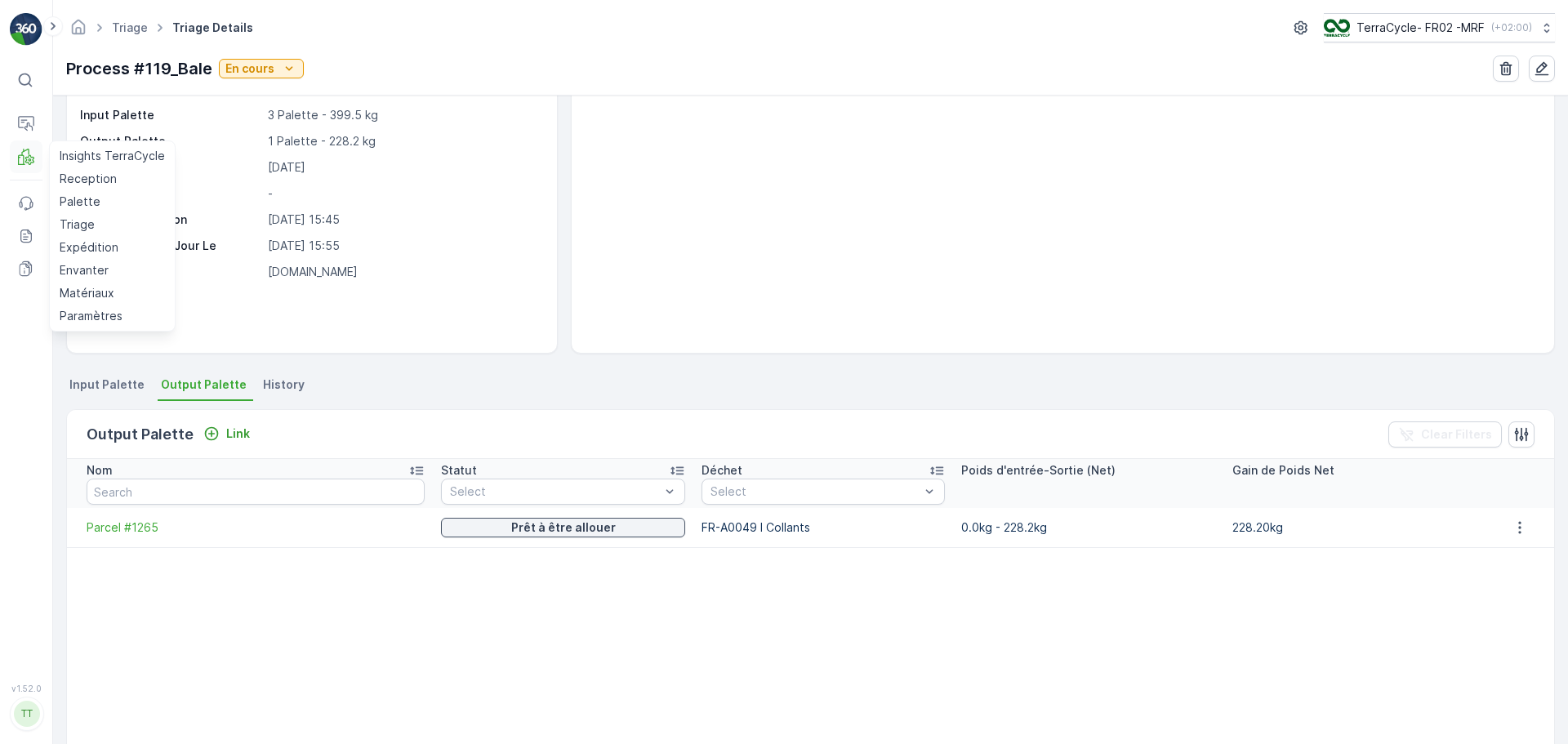
click at [25, 159] on icon at bounding box center [26, 157] width 17 height 17
click at [77, 216] on link "Triage" at bounding box center [113, 224] width 118 height 23
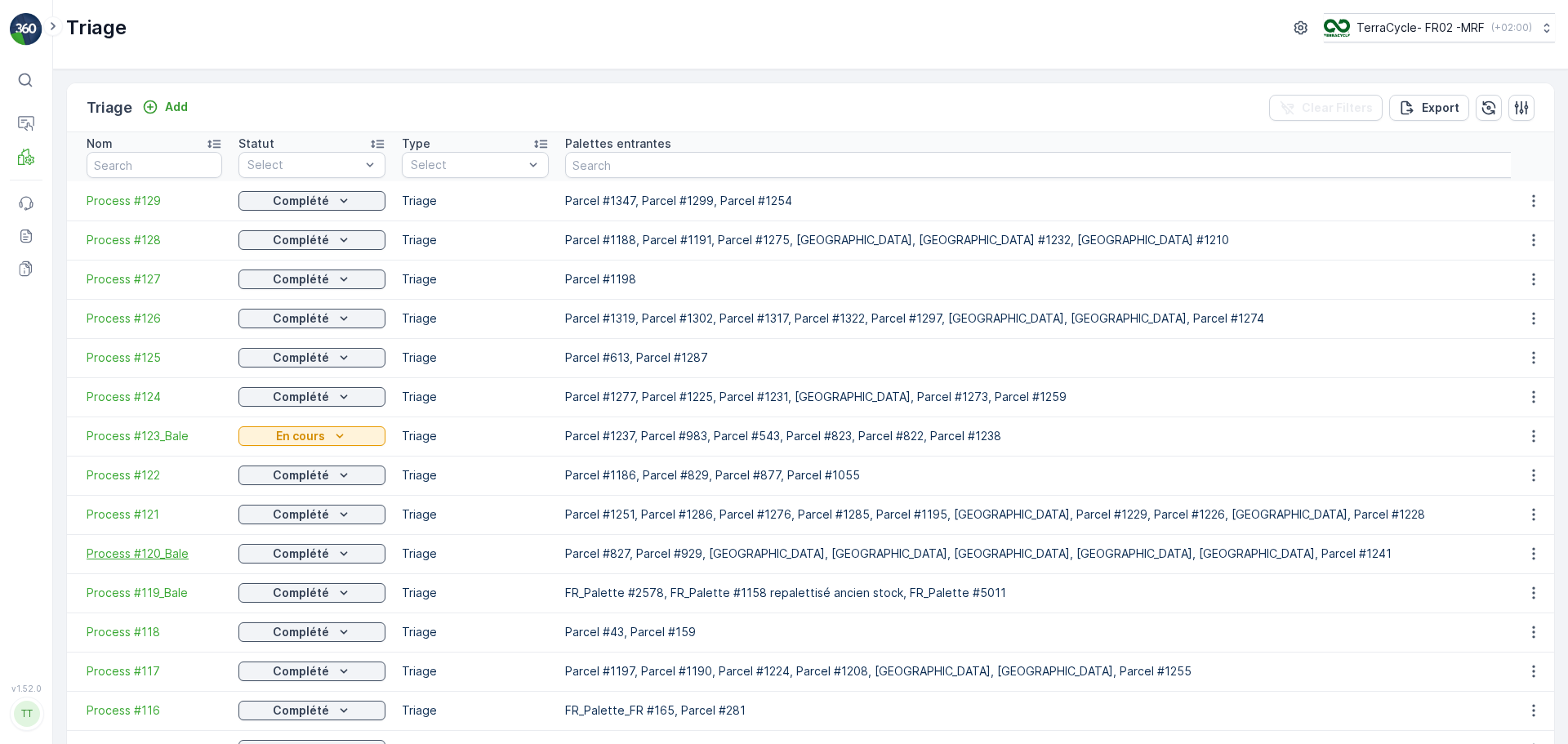
click at [173, 552] on span "Process #120_Bale" at bounding box center [154, 553] width 136 height 17
click at [141, 521] on span "Process #121" at bounding box center [154, 514] width 136 height 17
click at [137, 484] on td "Process #122" at bounding box center [148, 475] width 163 height 39
click at [132, 469] on span "Process #122" at bounding box center [154, 475] width 136 height 17
click at [139, 432] on span "Process #123_Bale" at bounding box center [154, 436] width 136 height 17
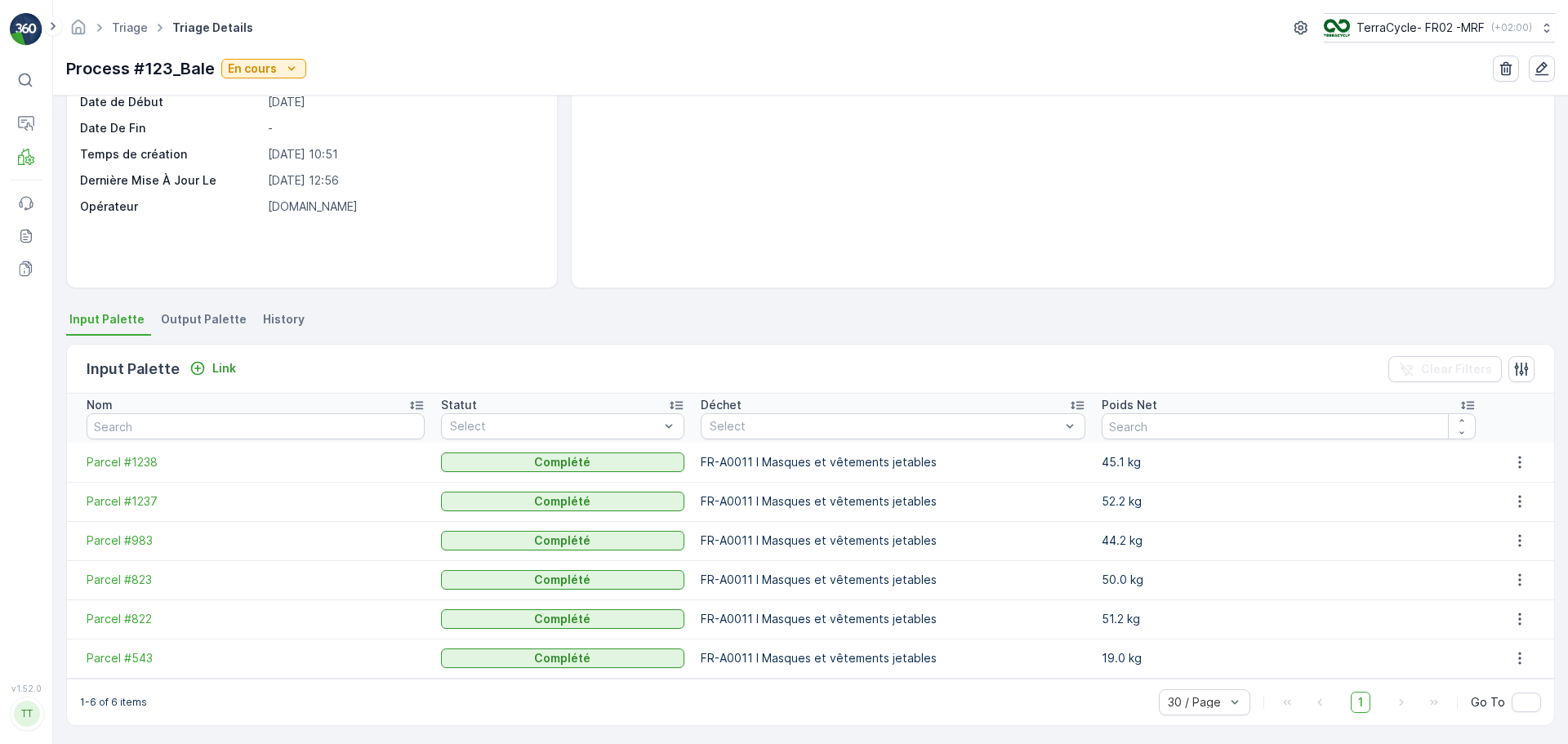
scroll to position [150, 0]
